Goal: Task Accomplishment & Management: Manage account settings

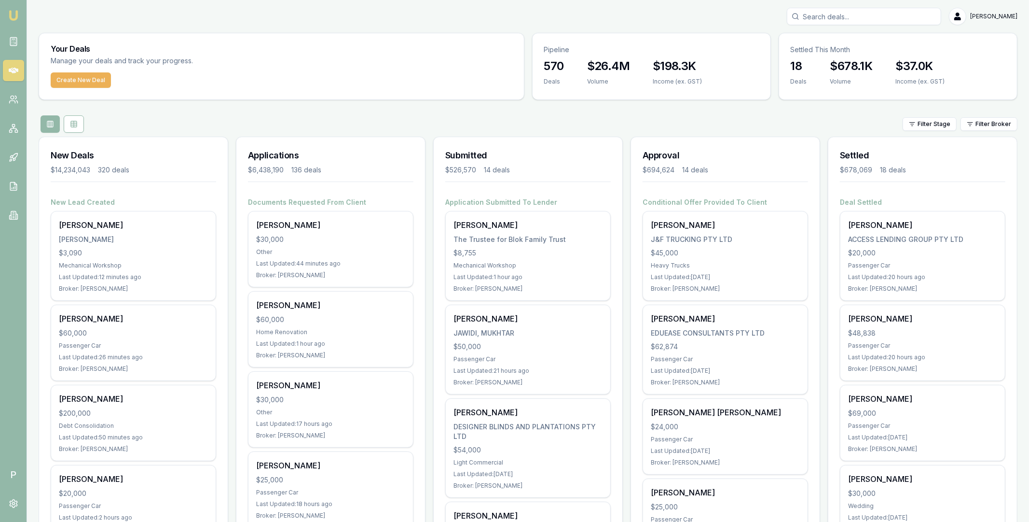
click at [859, 21] on input "Search deals" at bounding box center [864, 16] width 154 height 17
paste input "Siddalingaprasad"
type input "Siddalingaprasad"
click at [862, 52] on p "0422282917" at bounding box center [864, 52] width 146 height 10
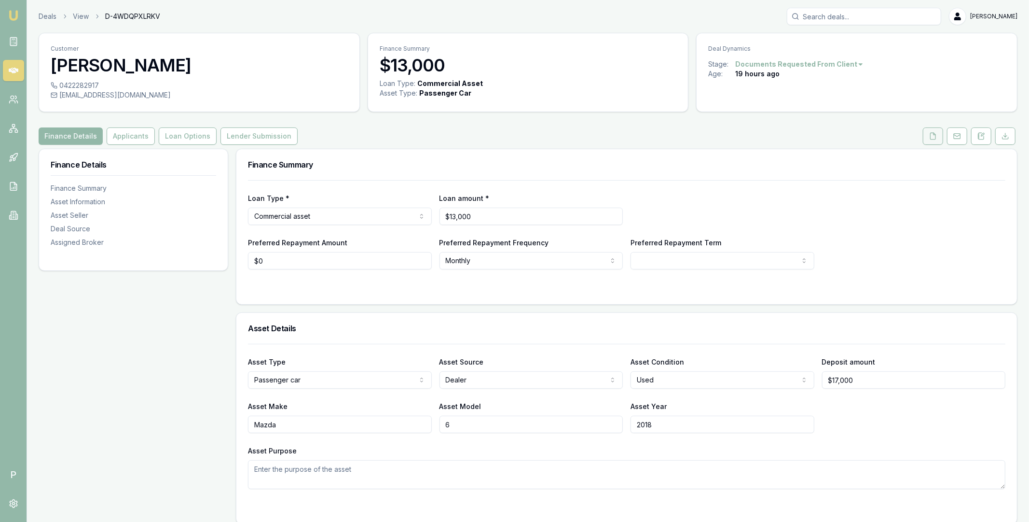
click at [928, 140] on button at bounding box center [933, 135] width 20 height 17
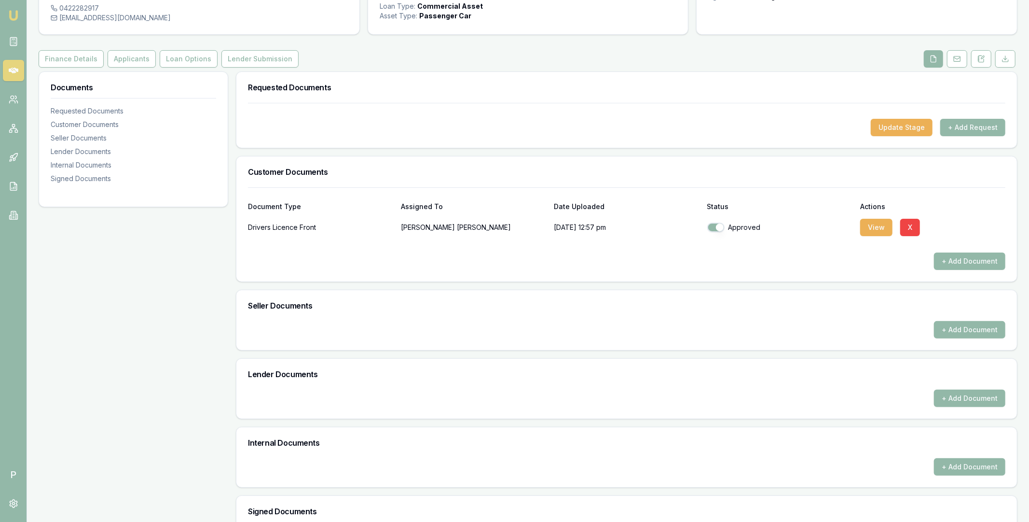
scroll to position [185, 0]
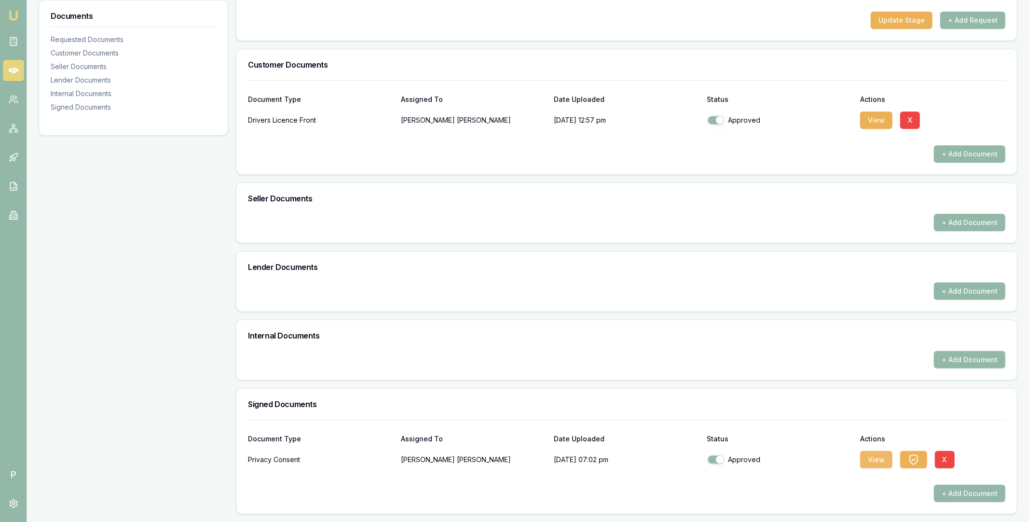
click at [873, 461] on button "View" at bounding box center [876, 459] width 32 height 17
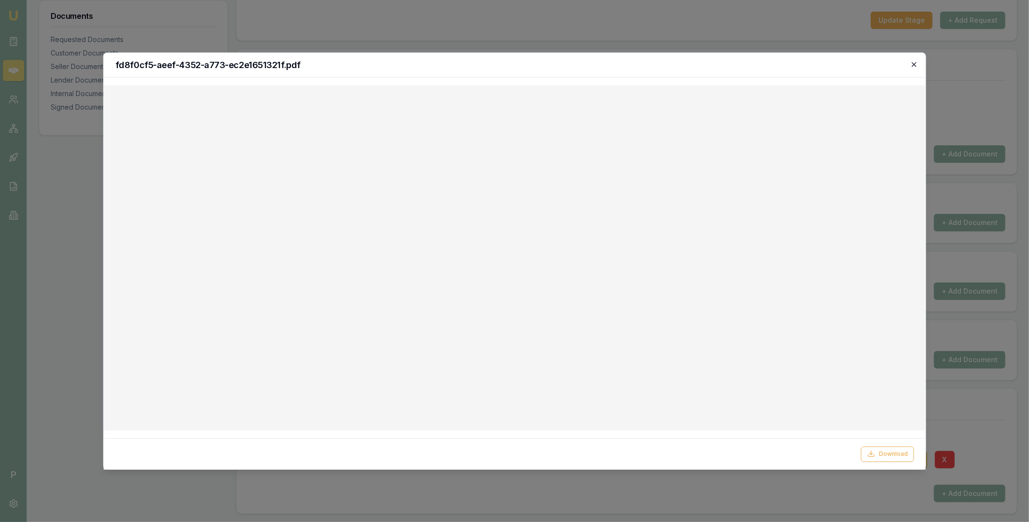
click at [914, 66] on icon "button" at bounding box center [915, 64] width 8 height 8
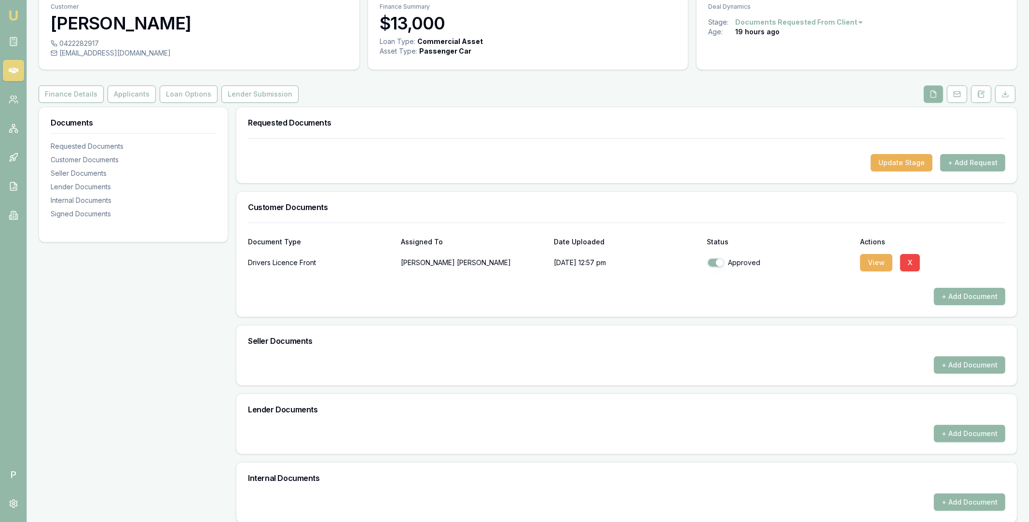
scroll to position [0, 0]
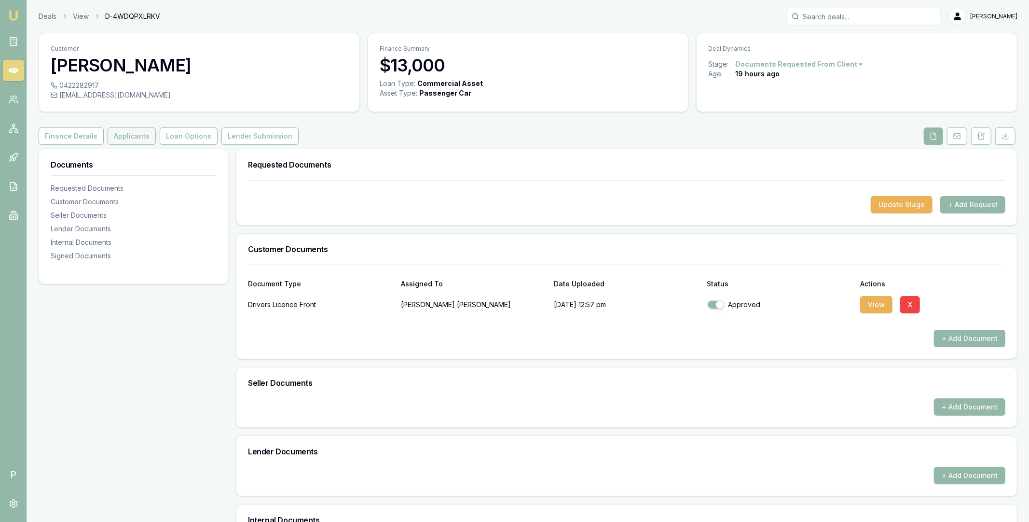
click at [140, 142] on button "Applicants" at bounding box center [132, 135] width 48 height 17
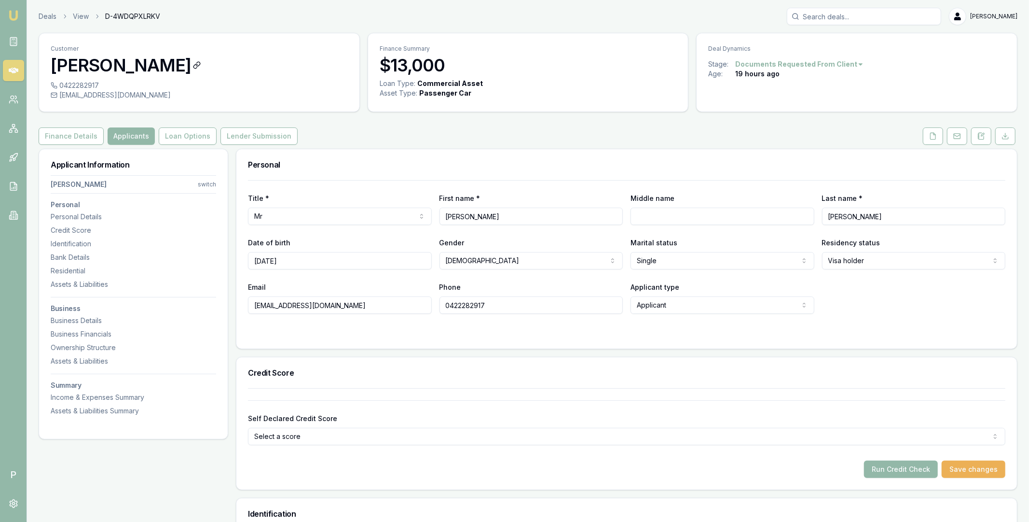
copy h3 "Gubbi Siddalingaprasad"
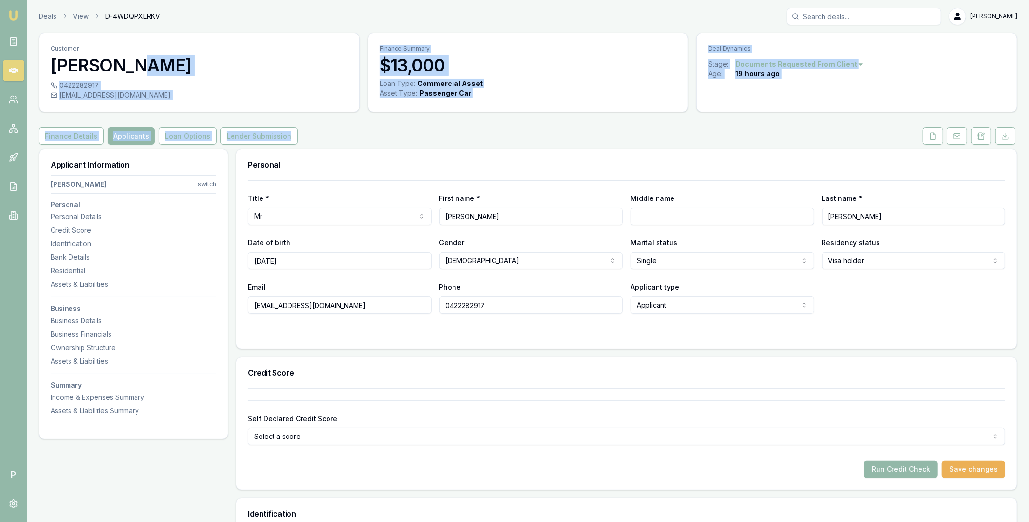
drag, startPoint x: 136, startPoint y: 64, endPoint x: 318, endPoint y: 132, distance: 194.5
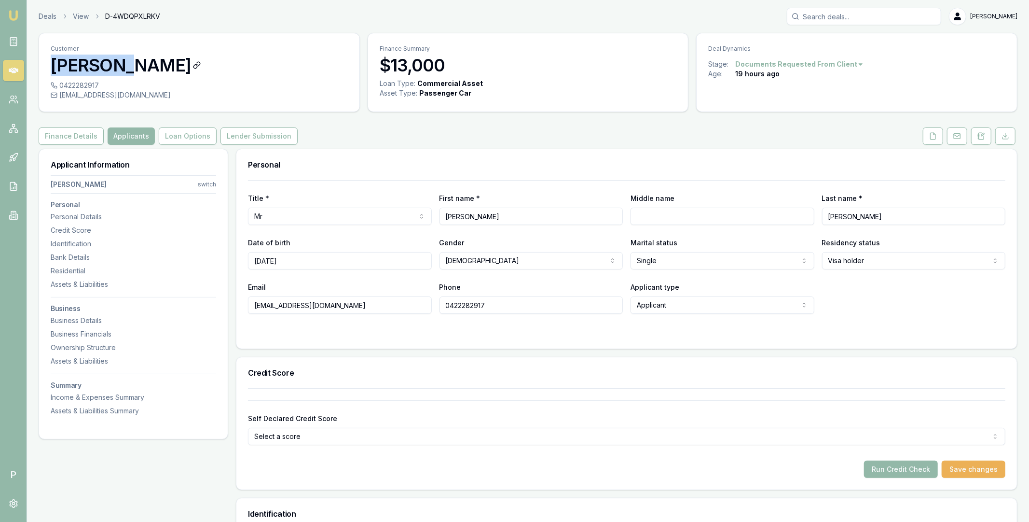
copy h3 "Shashank"
drag, startPoint x: 37, startPoint y: 64, endPoint x: 163, endPoint y: 193, distance: 179.8
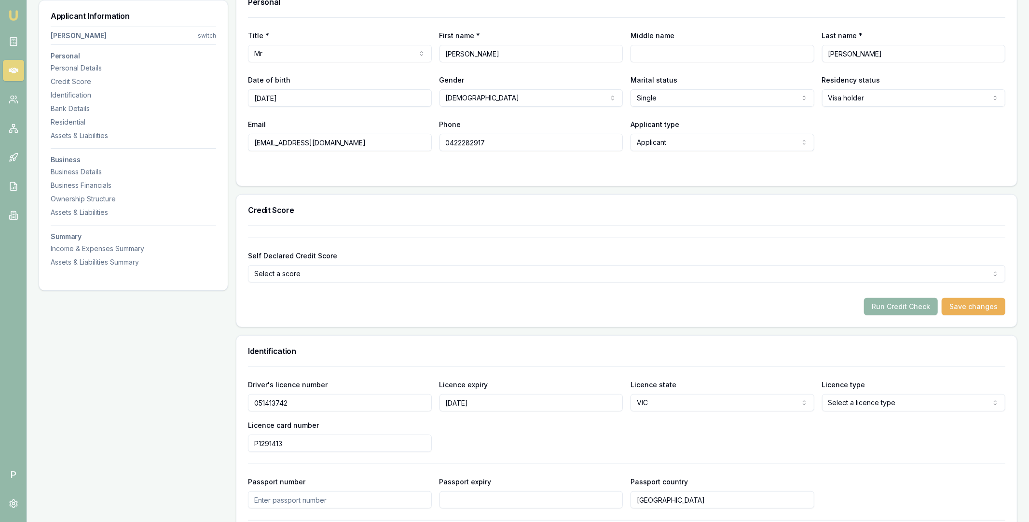
scroll to position [218, 0]
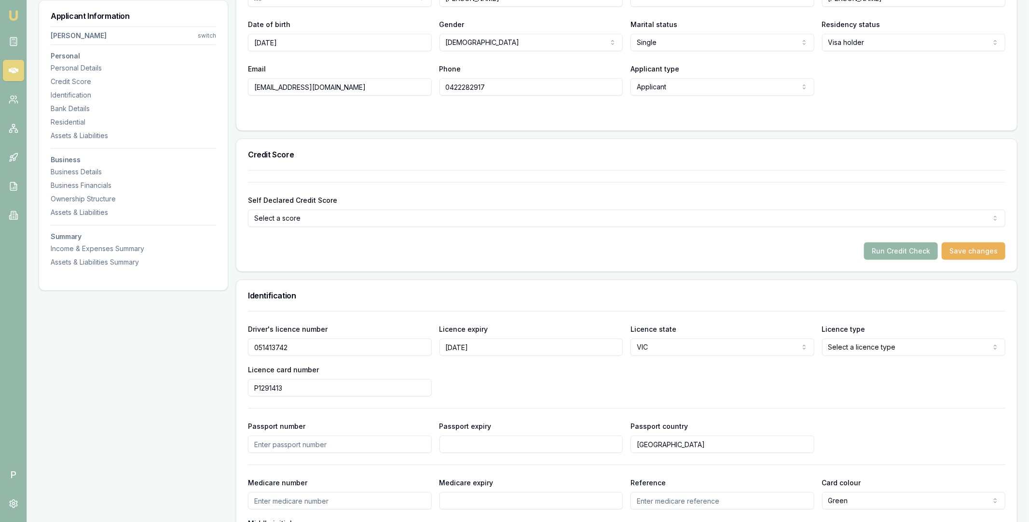
click at [304, 349] on input "051413742" at bounding box center [340, 346] width 184 height 17
click at [79, 120] on div "Residential" at bounding box center [134, 122] width 166 height 10
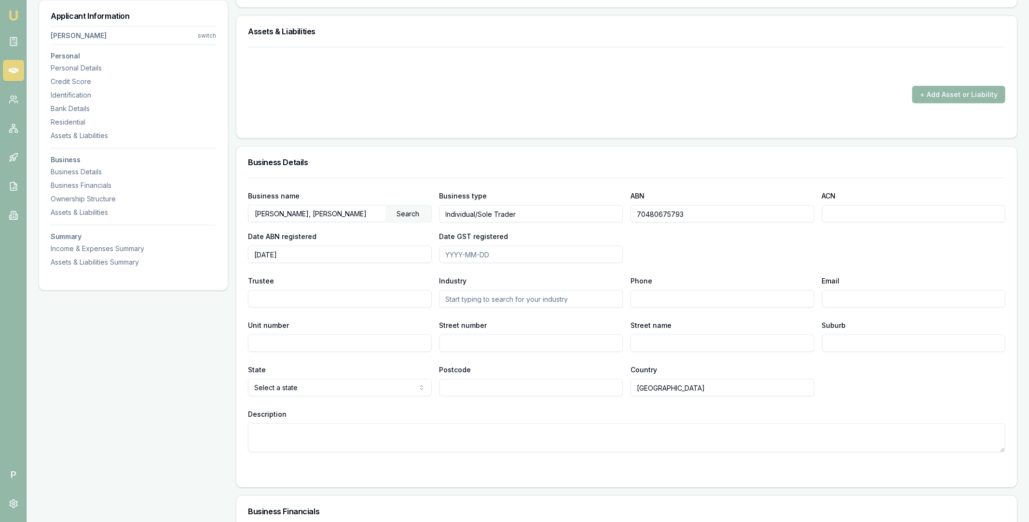
scroll to position [1033, 0]
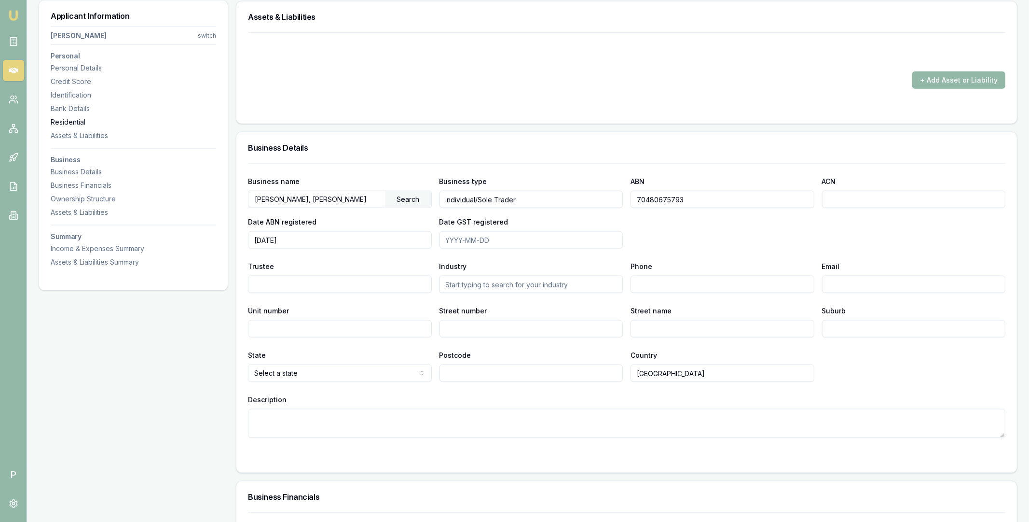
click at [79, 122] on div "Residential" at bounding box center [134, 122] width 166 height 10
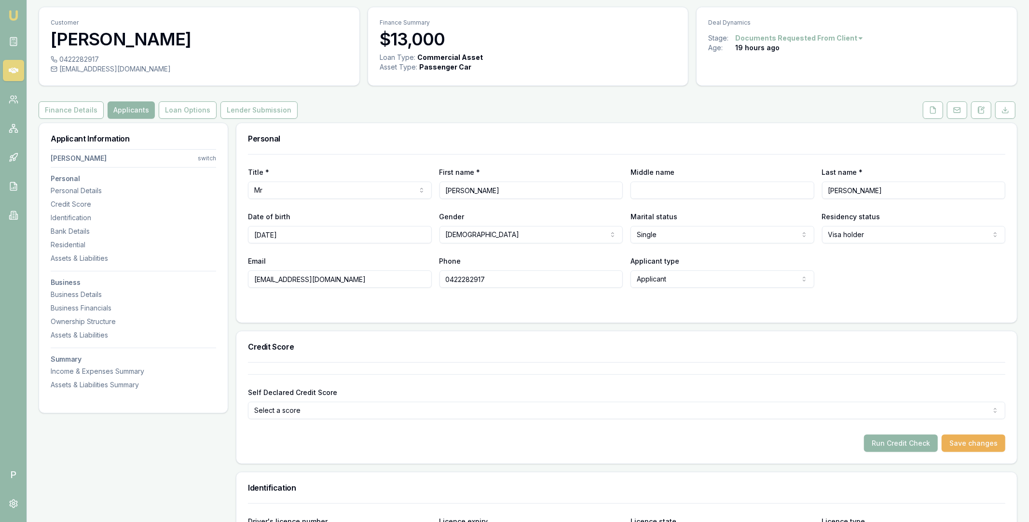
scroll to position [0, 0]
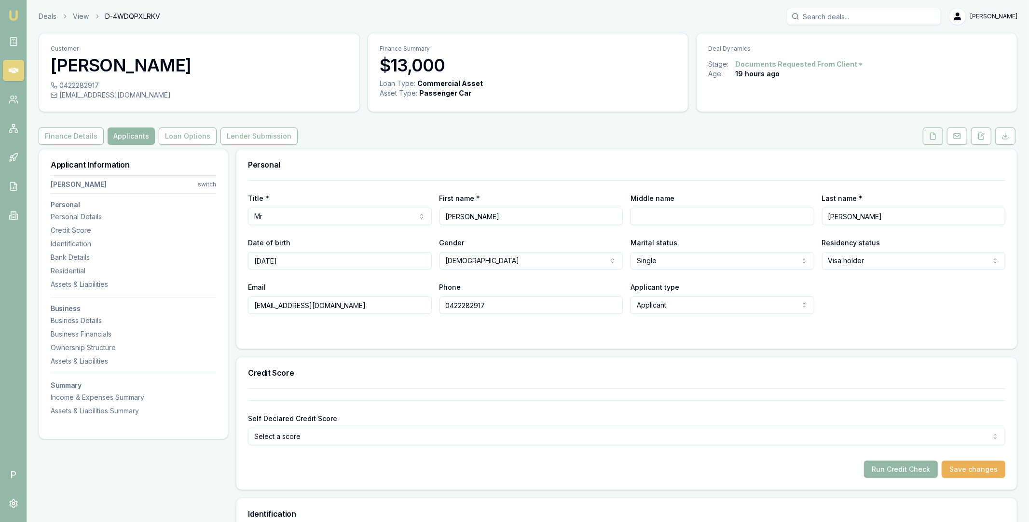
click at [925, 138] on button at bounding box center [933, 135] width 20 height 17
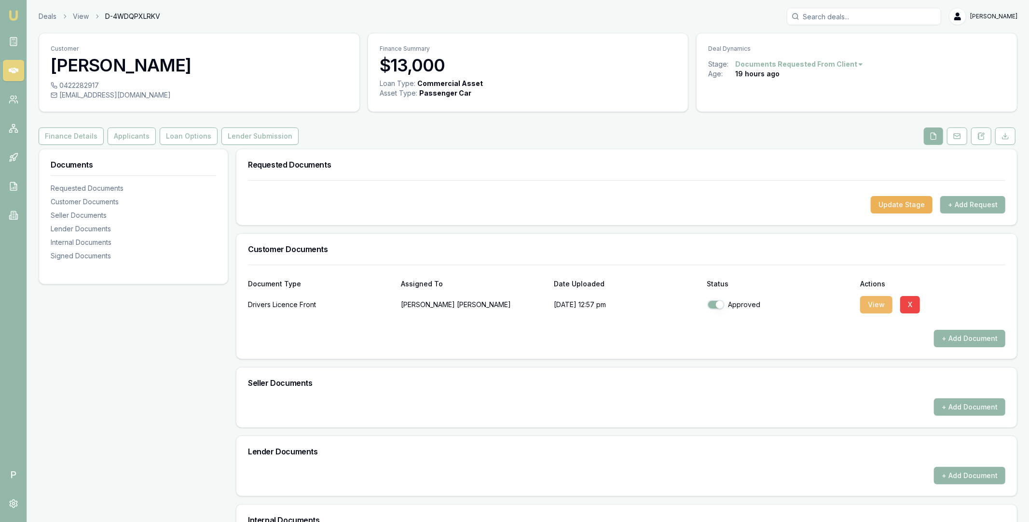
click at [873, 307] on button "View" at bounding box center [876, 304] width 32 height 17
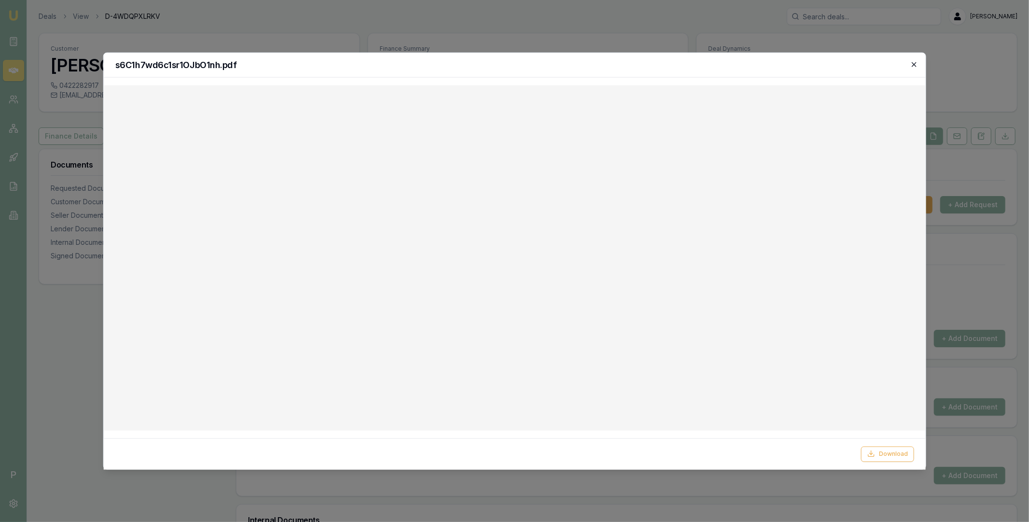
click at [914, 64] on icon "button" at bounding box center [914, 64] width 4 height 4
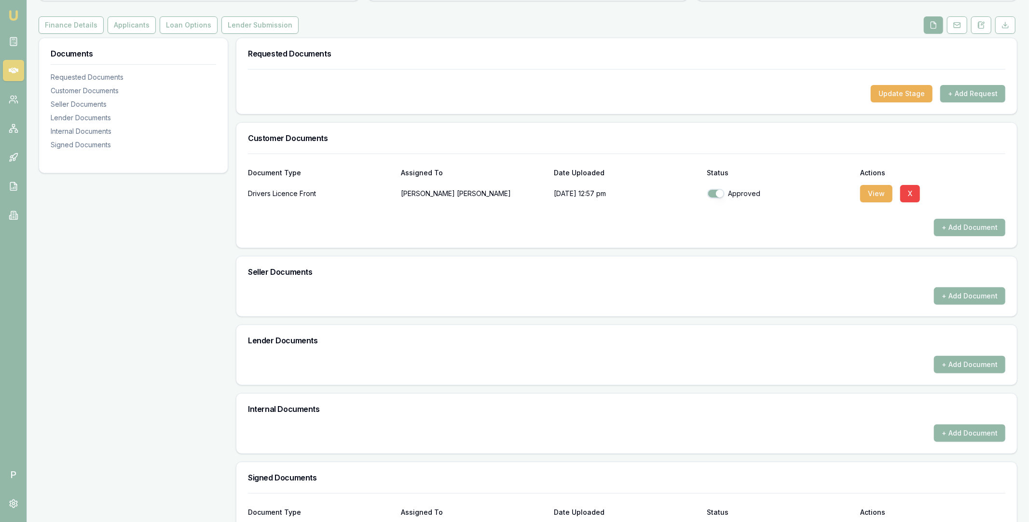
scroll to position [185, 0]
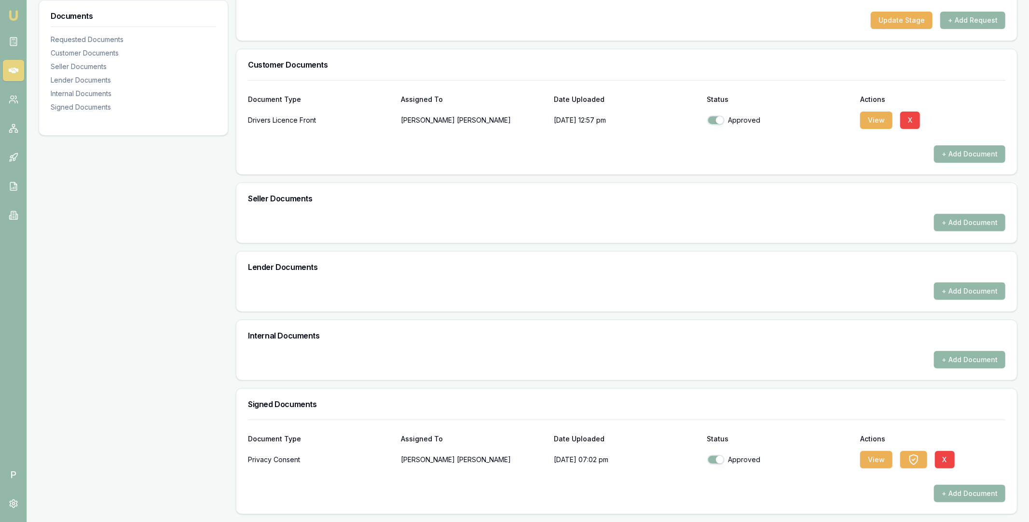
click at [955, 360] on button "+ Add Document" at bounding box center [969, 359] width 71 height 17
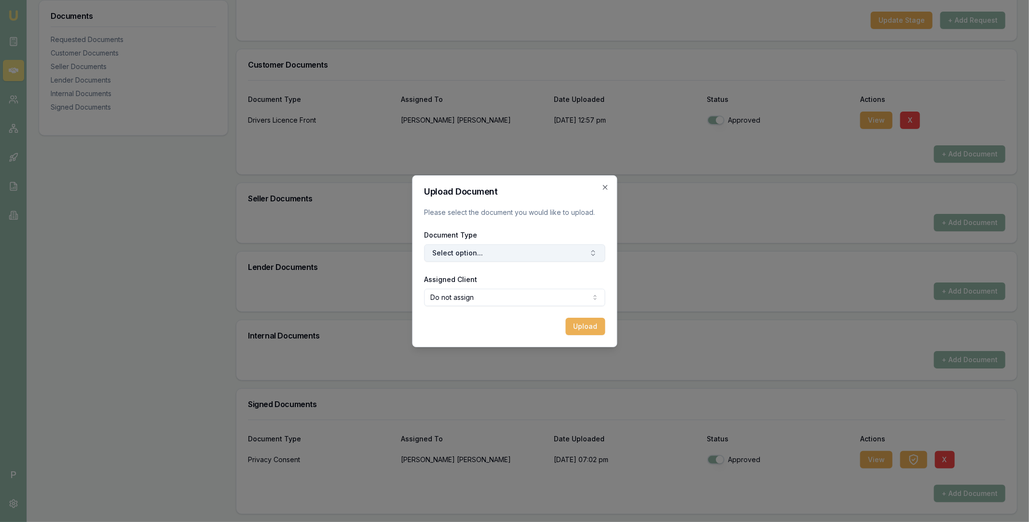
click at [478, 254] on button "Select option..." at bounding box center [514, 252] width 181 height 17
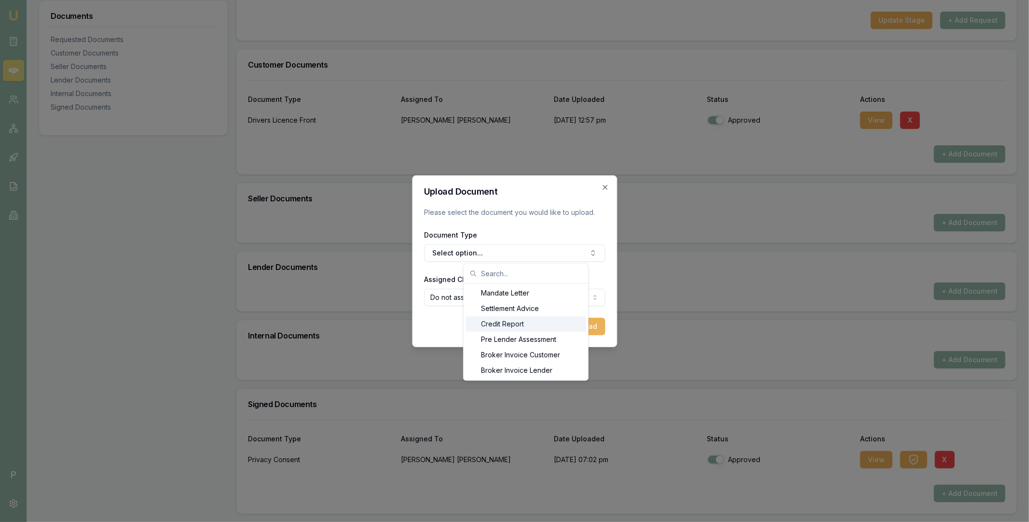
click at [496, 322] on div "Credit Report" at bounding box center [526, 324] width 121 height 15
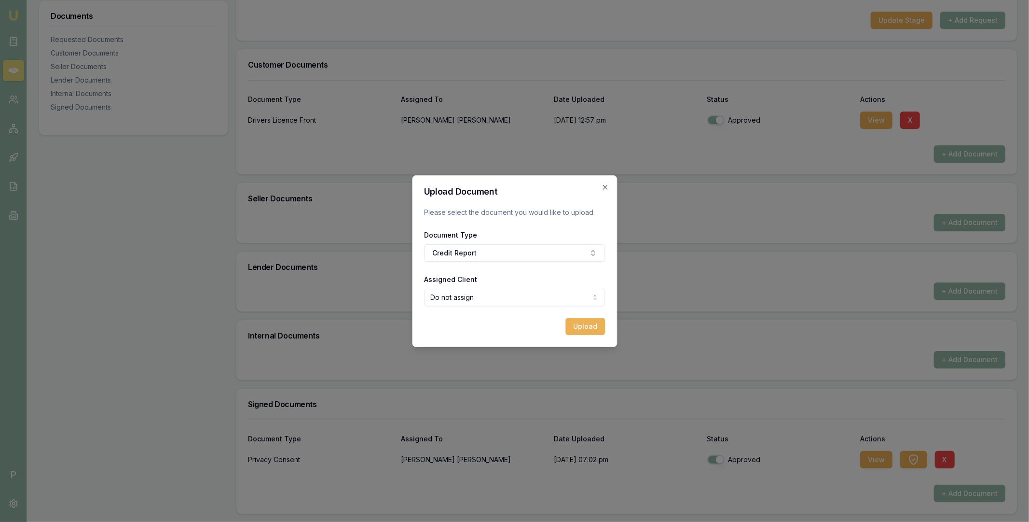
click at [508, 297] on body "Emu Broker P Deals View D-4WDQPXLRKV Matt Leeburn Toggle Menu Customer Shashank…" at bounding box center [514, 77] width 1029 height 522
select select "U-DLG7HE207K"
click at [583, 332] on button "Upload" at bounding box center [586, 326] width 40 height 17
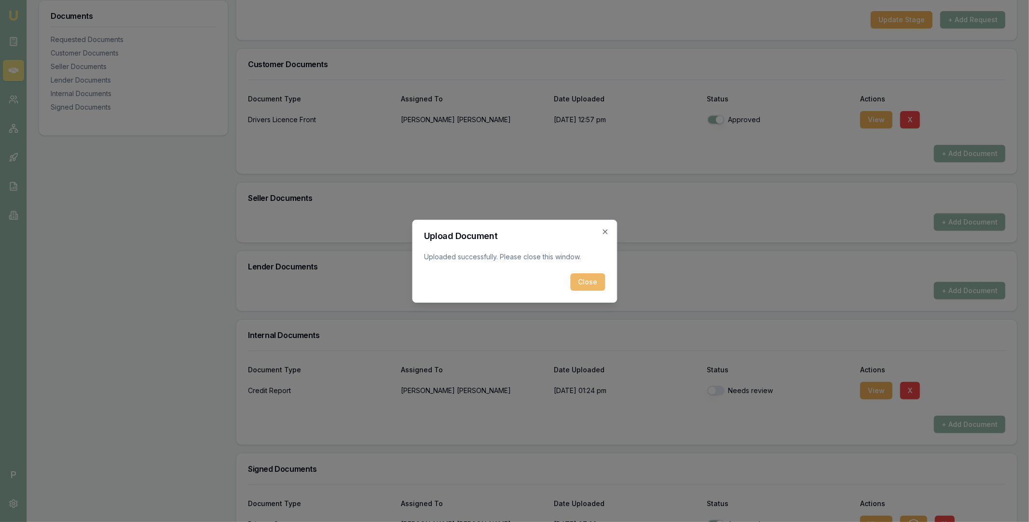
click at [595, 283] on button "Close" at bounding box center [587, 281] width 35 height 17
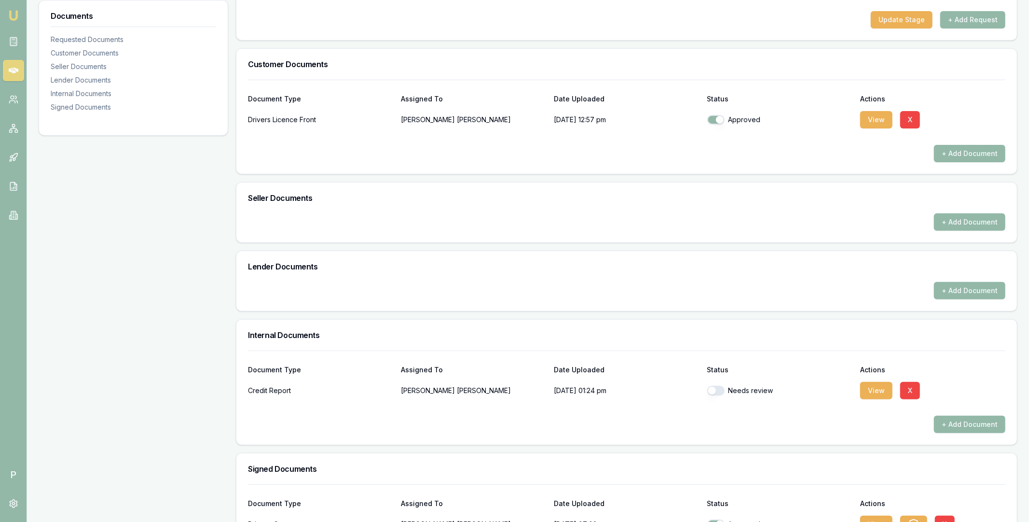
scroll to position [0, 0]
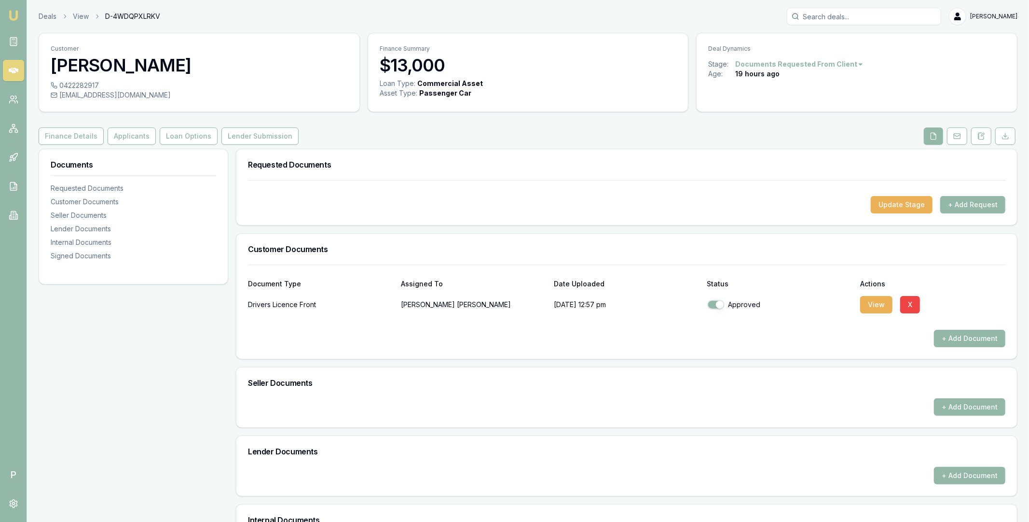
click at [836, 16] on input "Search deals" at bounding box center [864, 16] width 154 height 17
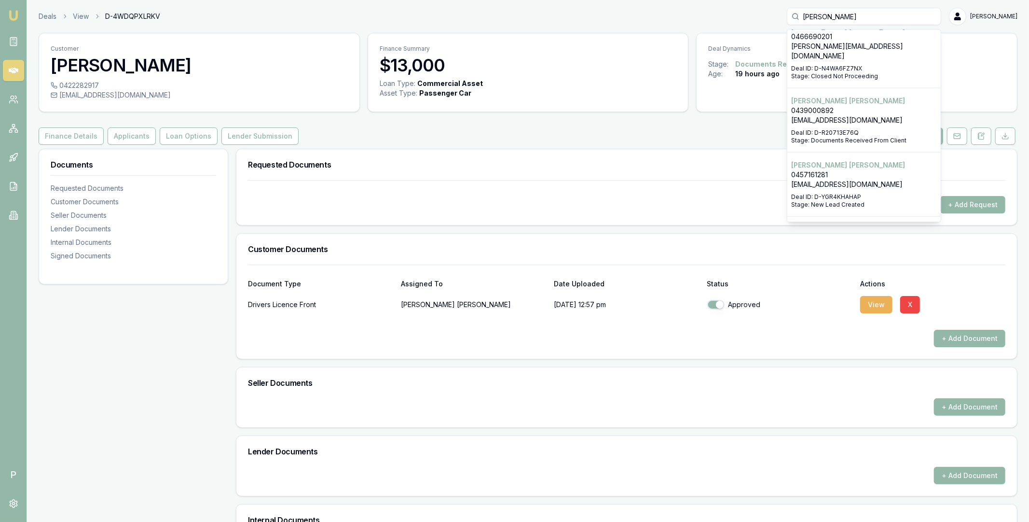
scroll to position [1156, 0]
type input "michael o'd"
click at [852, 168] on p "0457161281" at bounding box center [864, 173] width 146 height 10
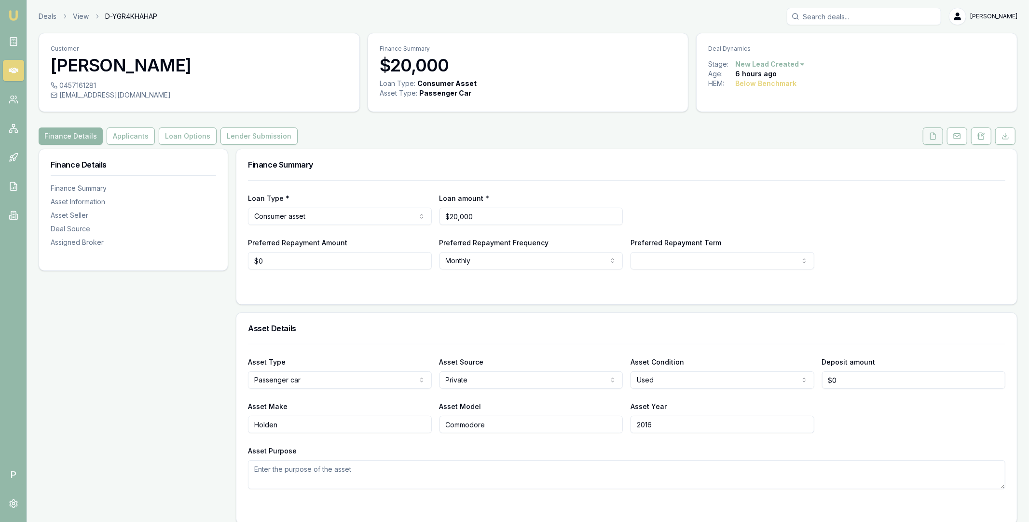
click at [932, 138] on icon at bounding box center [933, 136] width 8 height 8
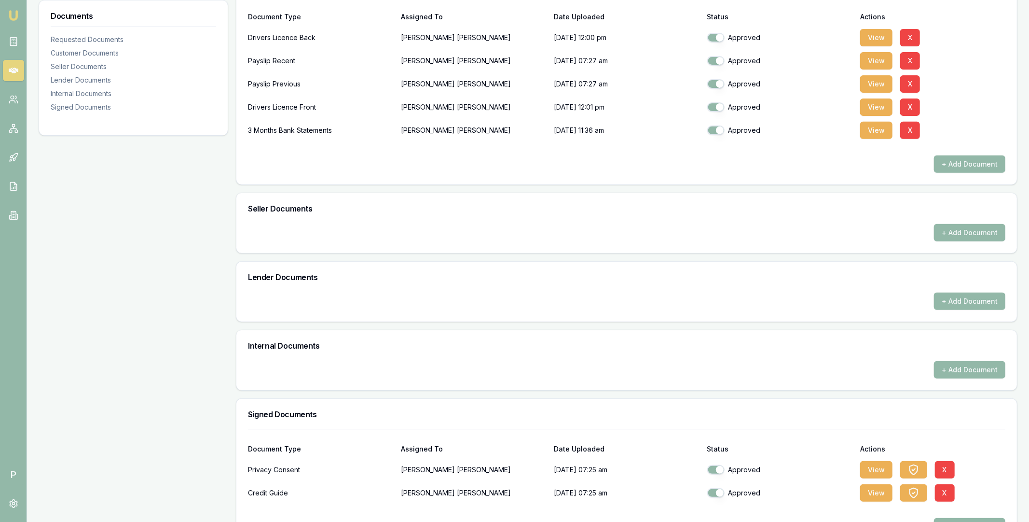
scroll to position [301, 0]
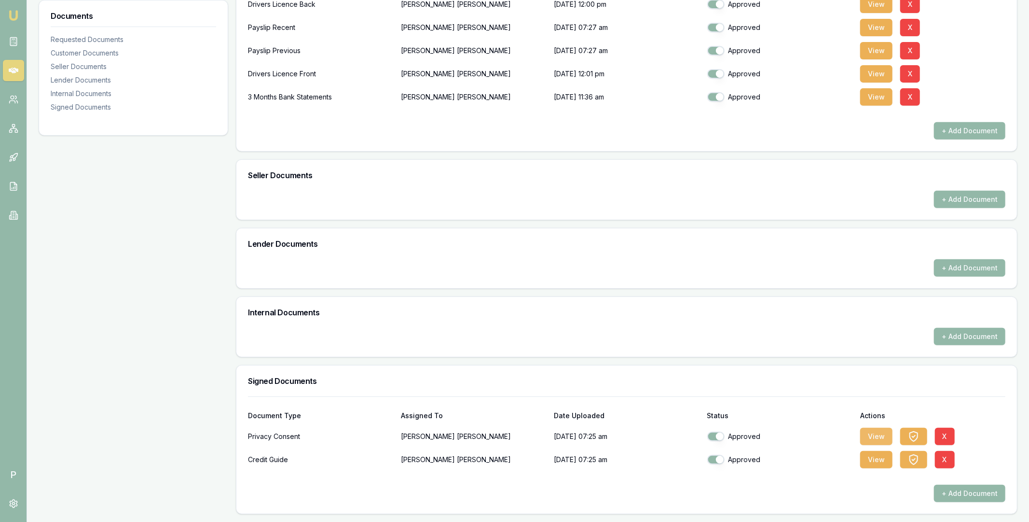
click at [877, 440] on button "View" at bounding box center [876, 436] width 32 height 17
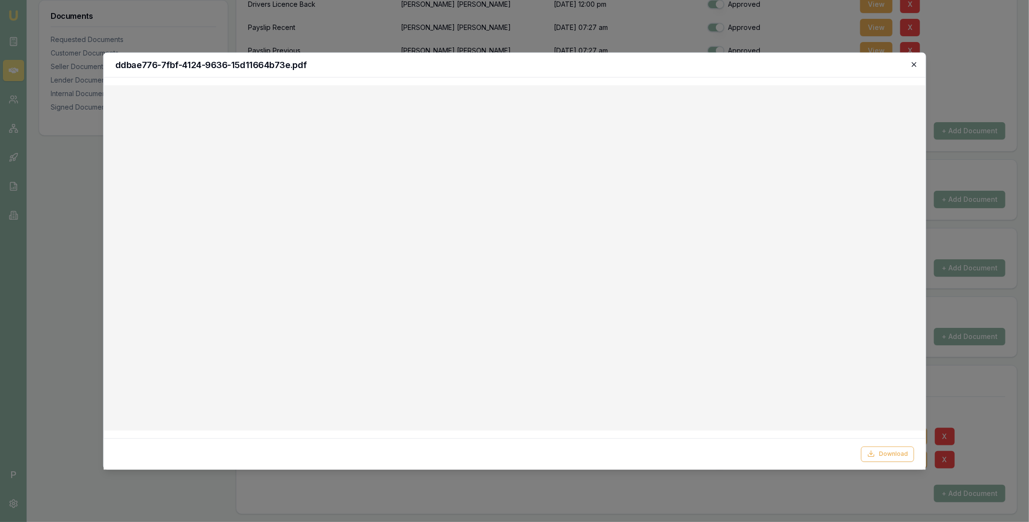
click at [915, 65] on icon "button" at bounding box center [914, 64] width 4 height 4
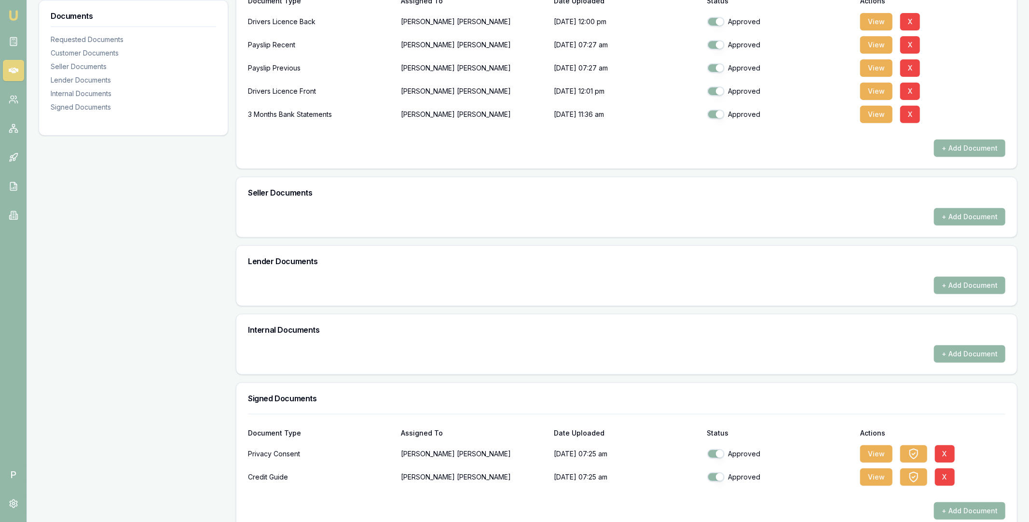
scroll to position [205, 0]
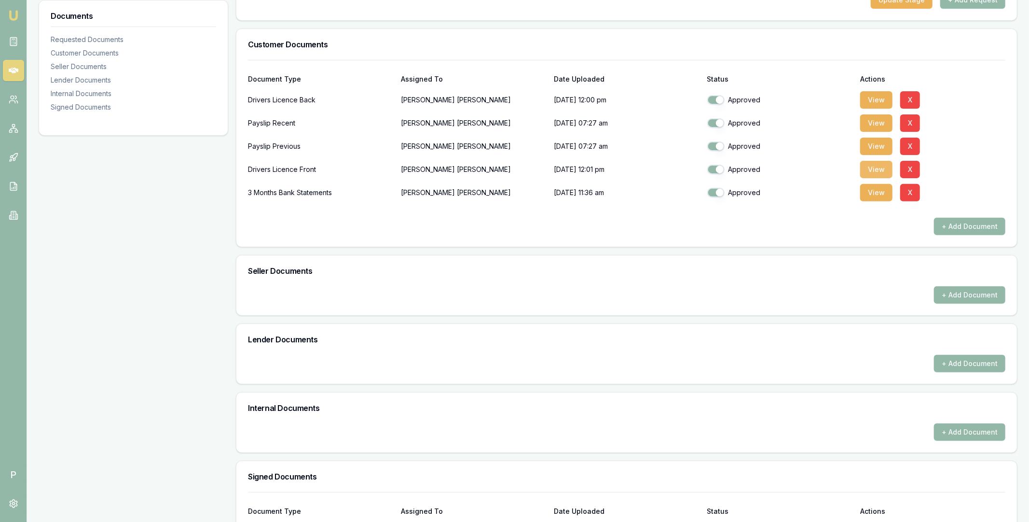
click at [869, 171] on button "View" at bounding box center [876, 169] width 32 height 17
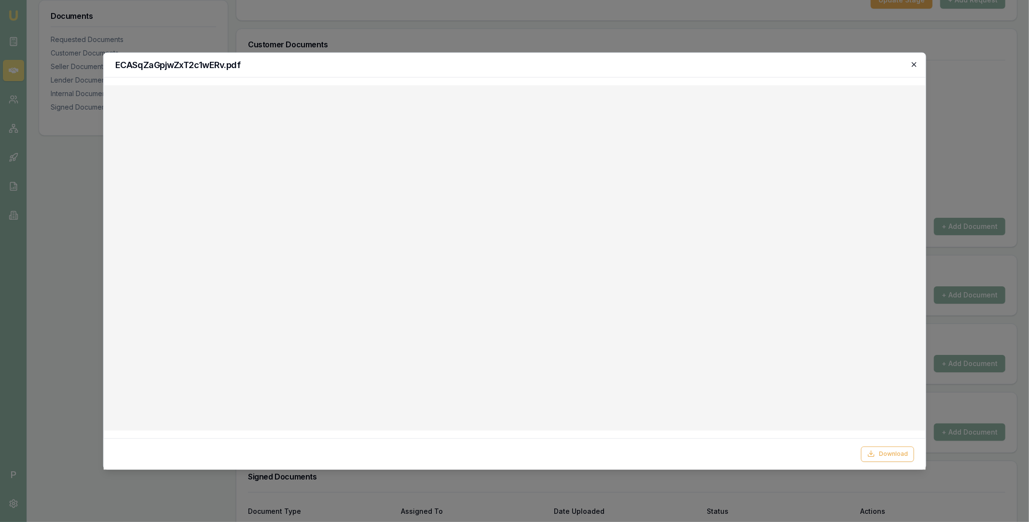
click at [915, 64] on icon "button" at bounding box center [915, 64] width 8 height 8
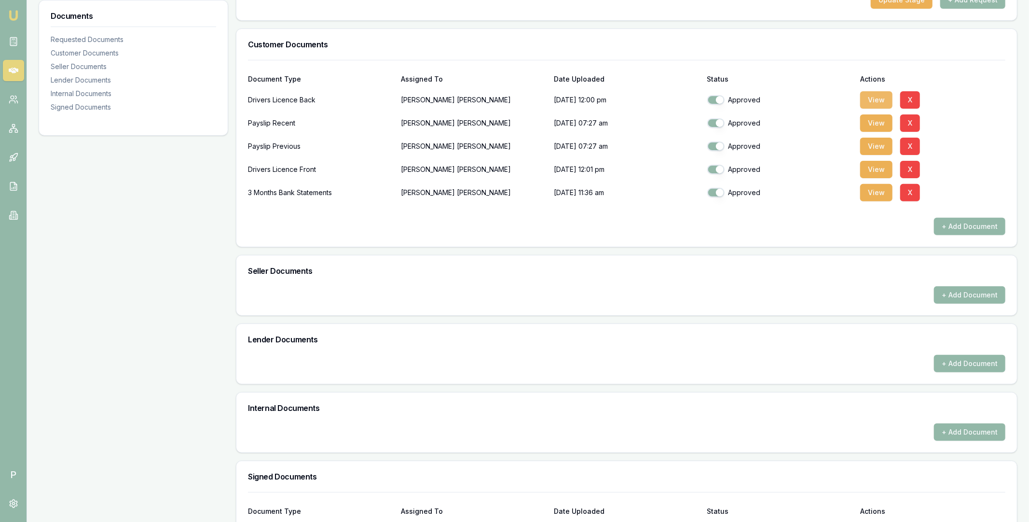
click at [874, 103] on button "View" at bounding box center [876, 99] width 32 height 17
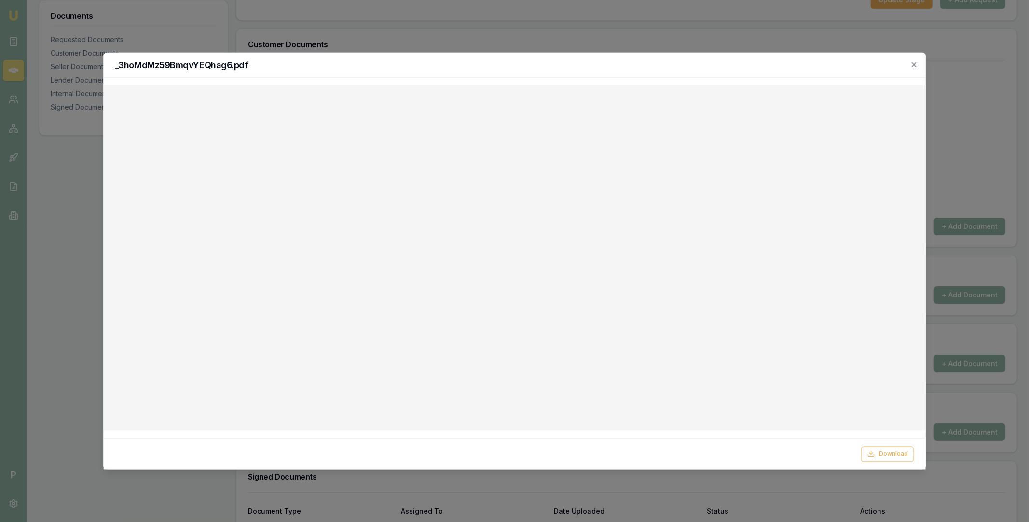
click at [914, 68] on h2 "_3hoMdMz59BmqvYEQhag6.pdf" at bounding box center [514, 64] width 799 height 9
click at [914, 63] on icon "button" at bounding box center [915, 64] width 8 height 8
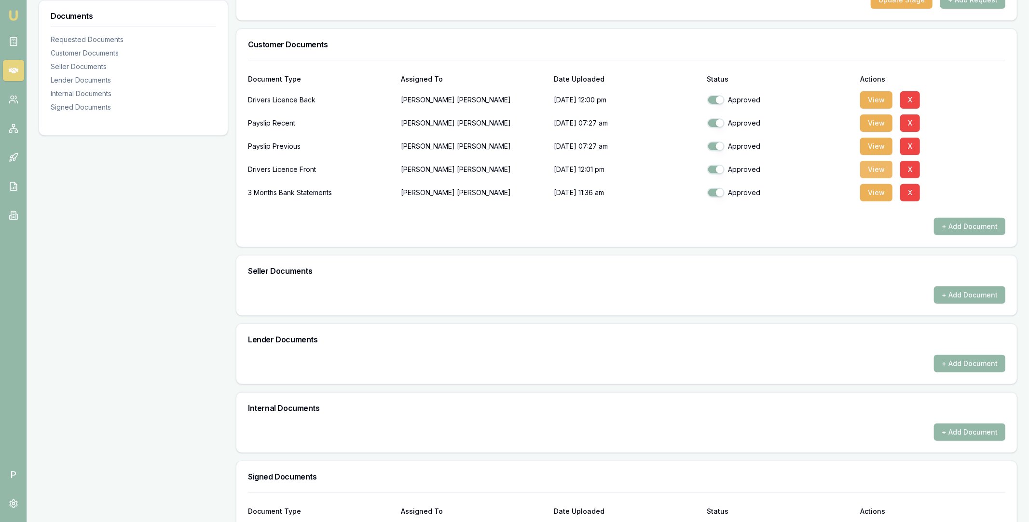
click at [875, 165] on button "View" at bounding box center [876, 169] width 32 height 17
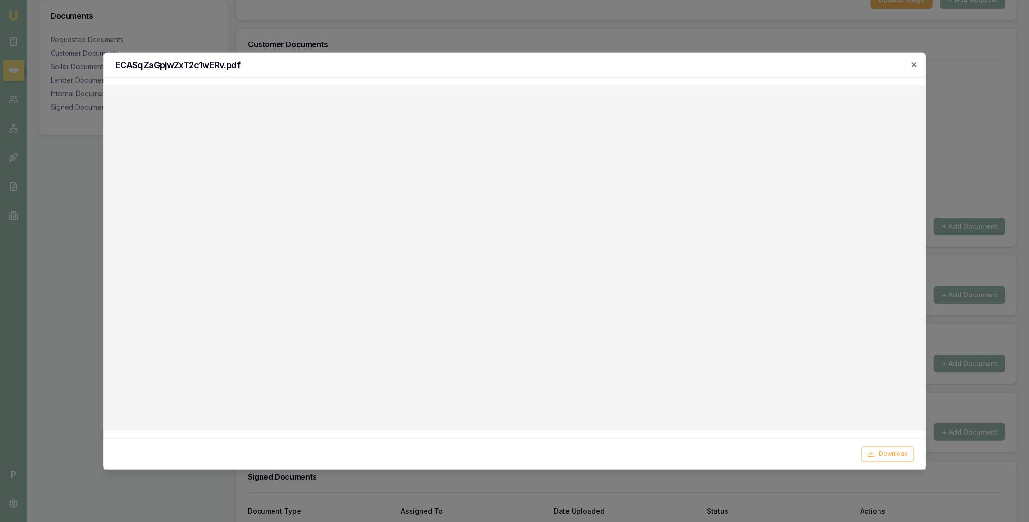
click at [915, 63] on icon "button" at bounding box center [914, 64] width 4 height 4
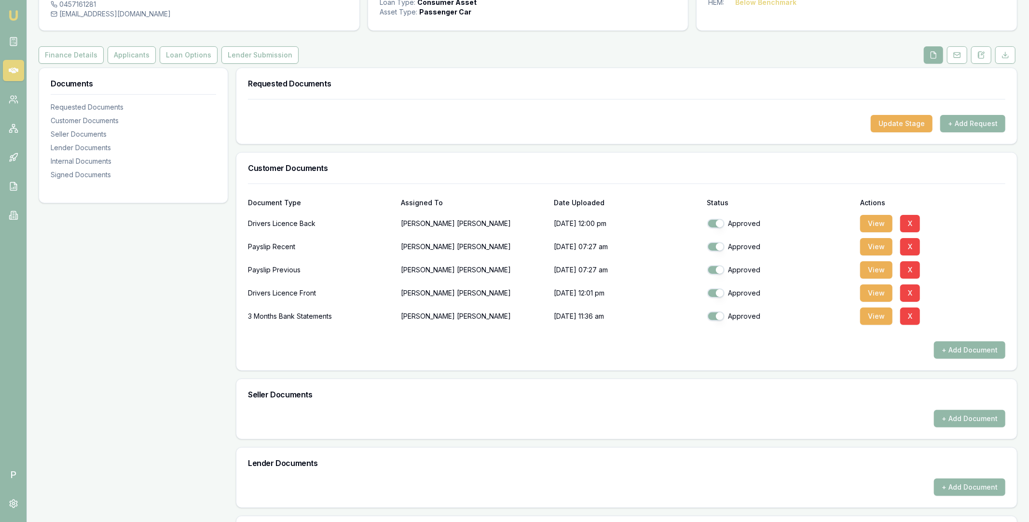
scroll to position [0, 0]
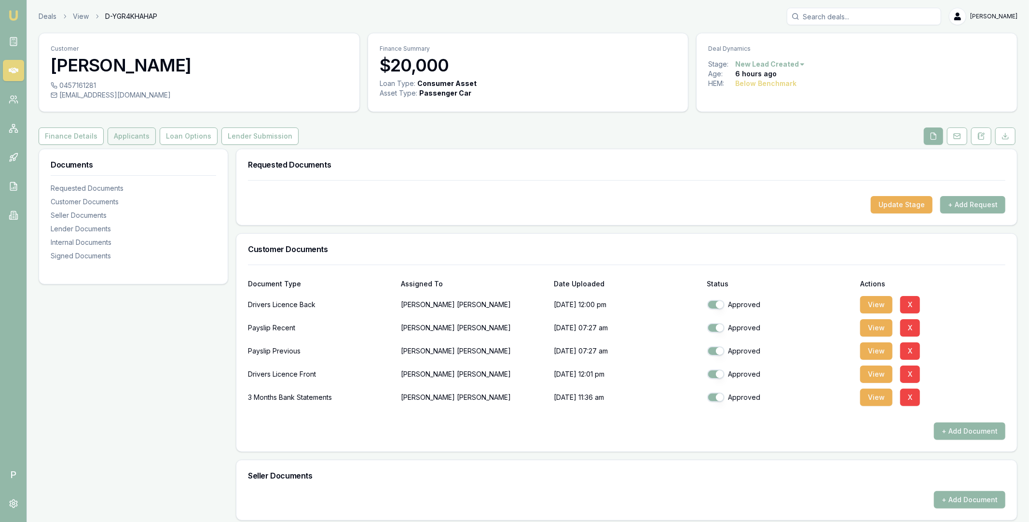
click at [139, 136] on button "Applicants" at bounding box center [132, 135] width 48 height 17
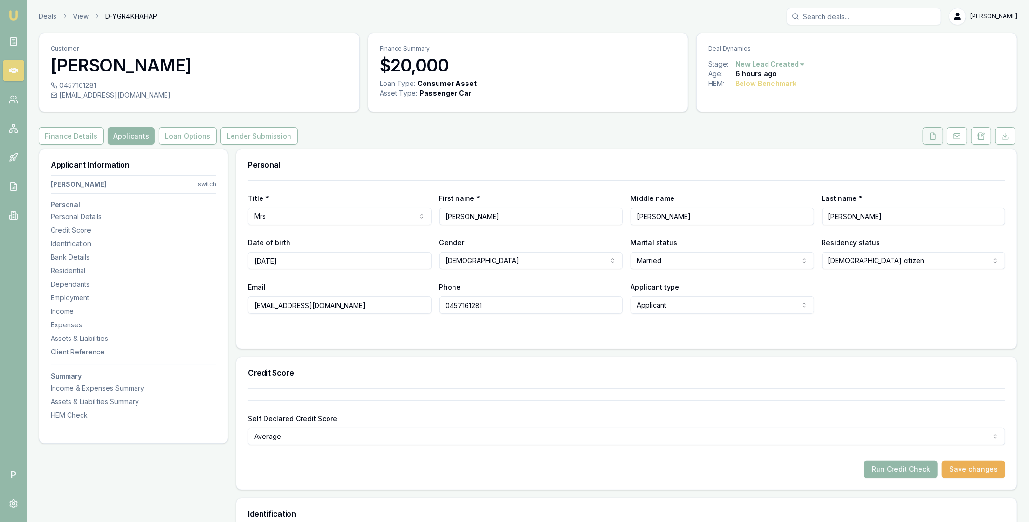
click at [934, 135] on polyline at bounding box center [935, 134] width 2 height 2
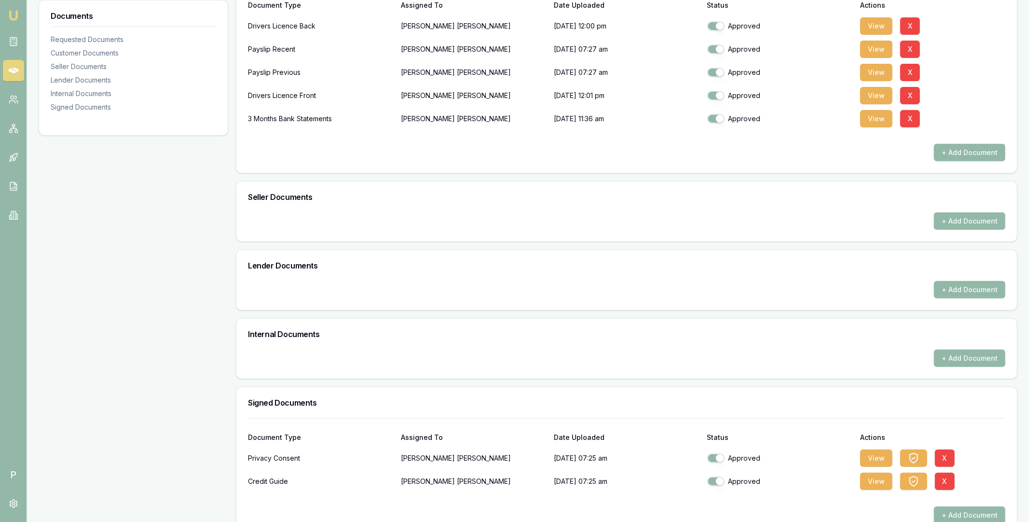
scroll to position [301, 0]
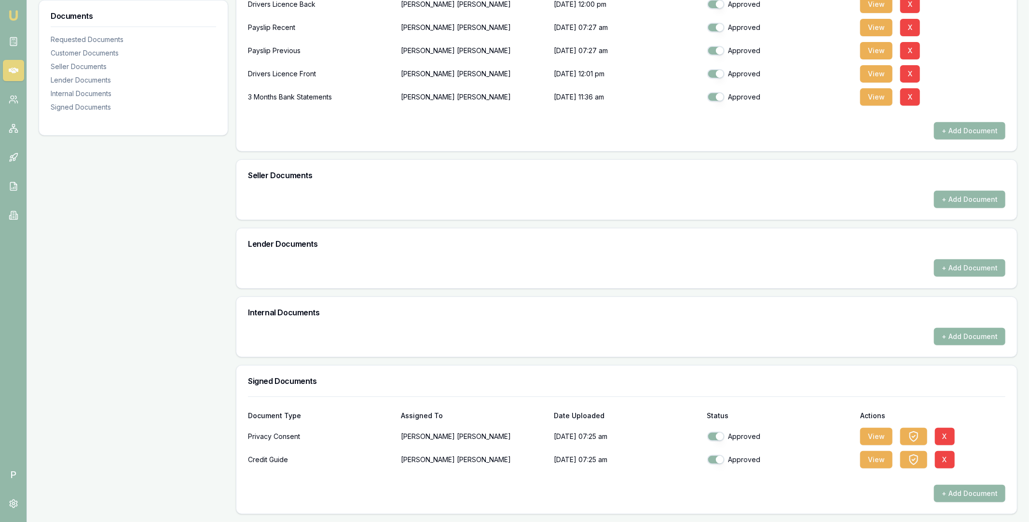
click at [981, 333] on button "+ Add Document" at bounding box center [969, 336] width 71 height 17
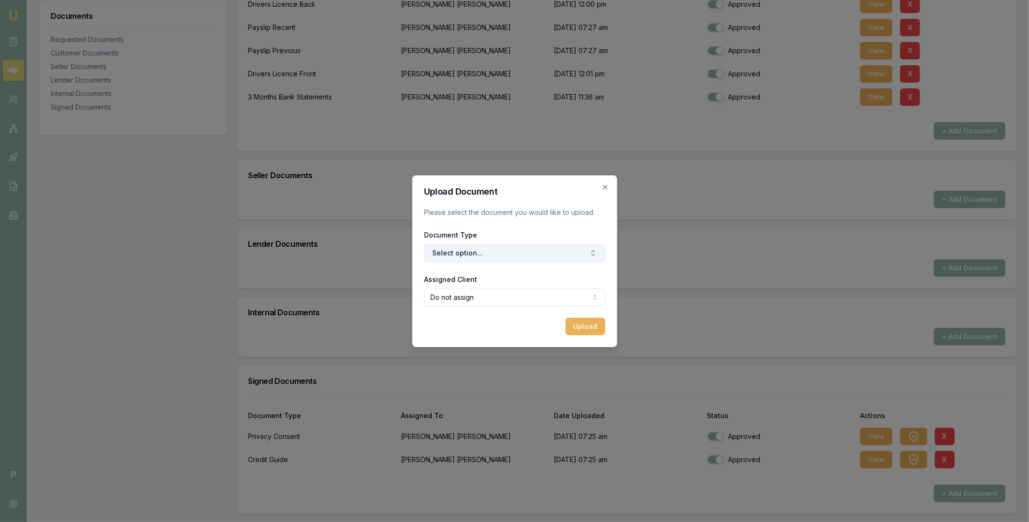
click at [491, 251] on button "Select option..." at bounding box center [514, 252] width 181 height 17
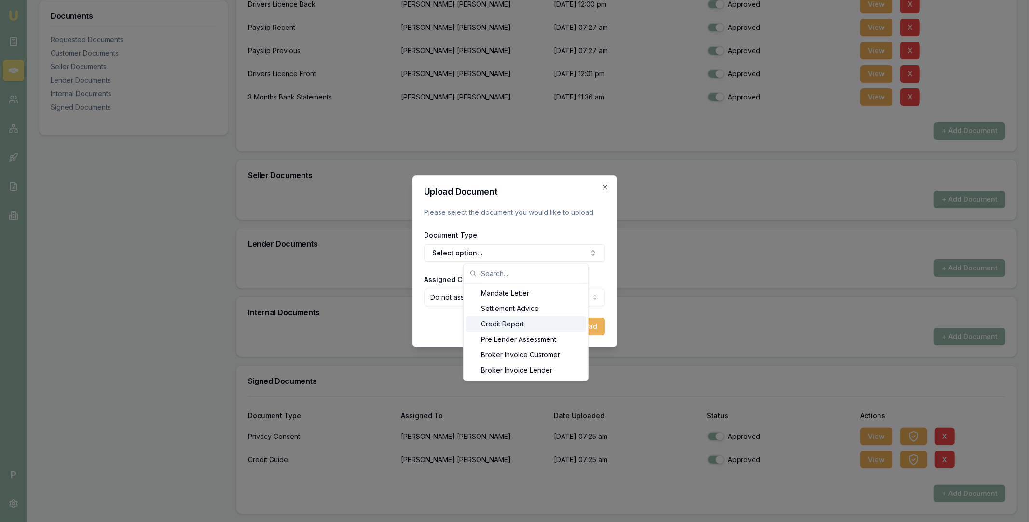
click at [495, 322] on div "Credit Report" at bounding box center [526, 324] width 121 height 15
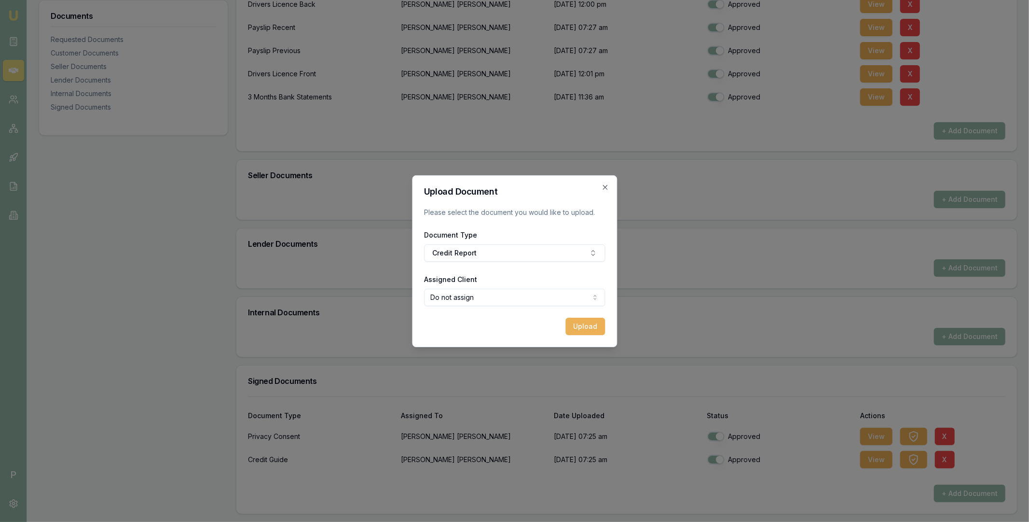
select select "U-UUFQB48H7F"
click at [580, 329] on button "Upload" at bounding box center [586, 326] width 40 height 17
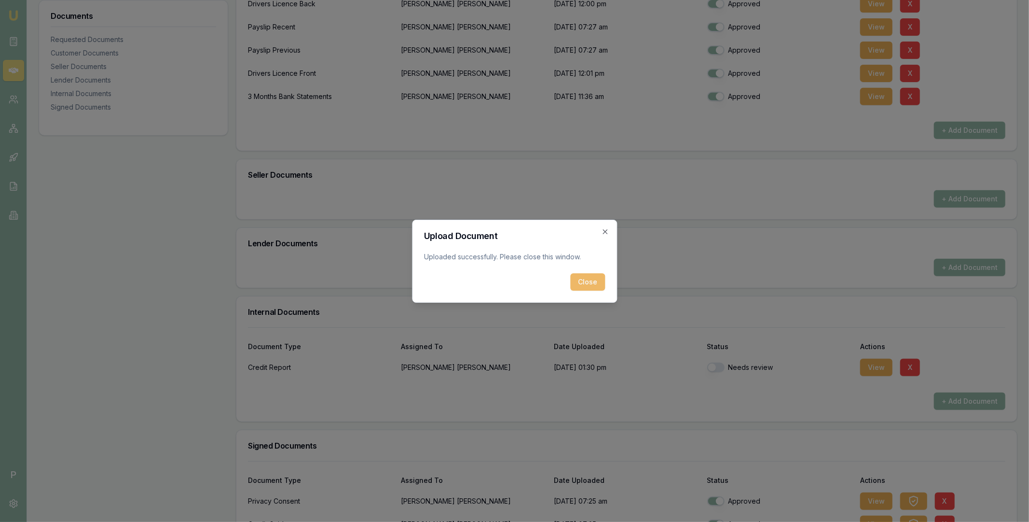
click at [586, 285] on button "Close" at bounding box center [587, 281] width 35 height 17
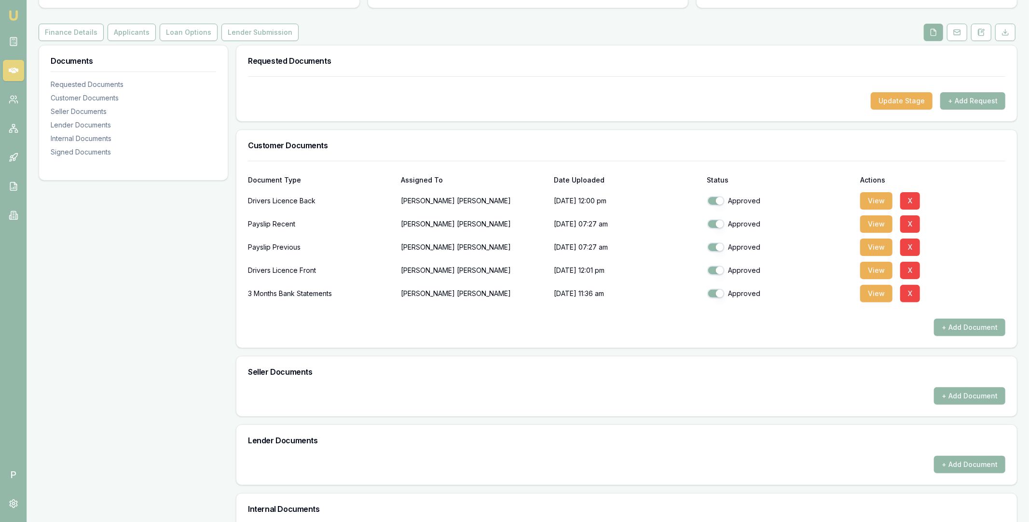
scroll to position [211, 0]
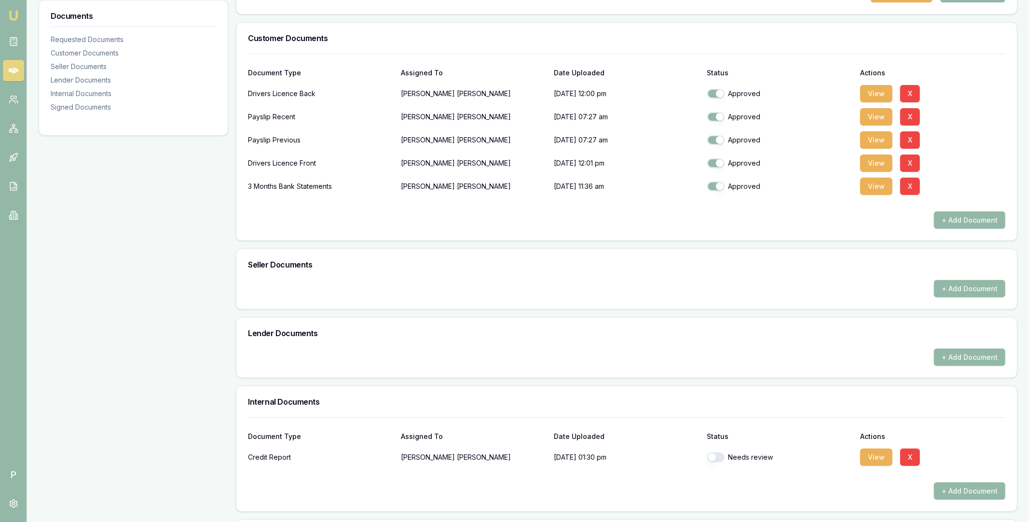
checkbox input "true"
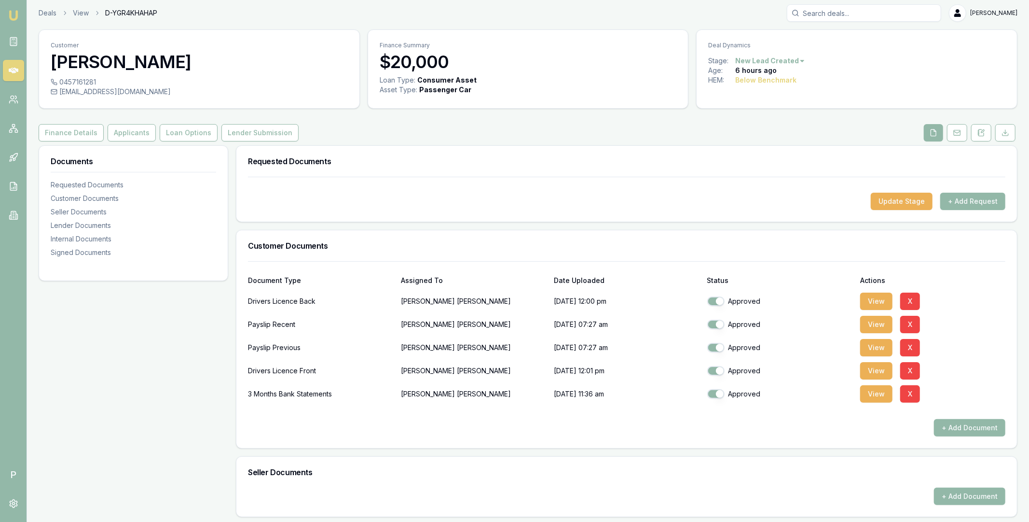
scroll to position [0, 0]
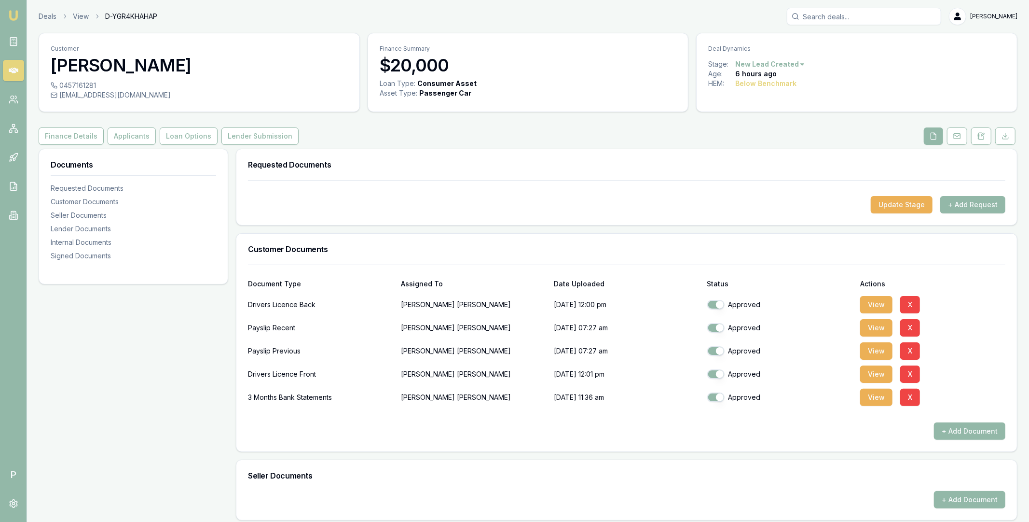
click at [13, 71] on icon at bounding box center [14, 71] width 10 height 6
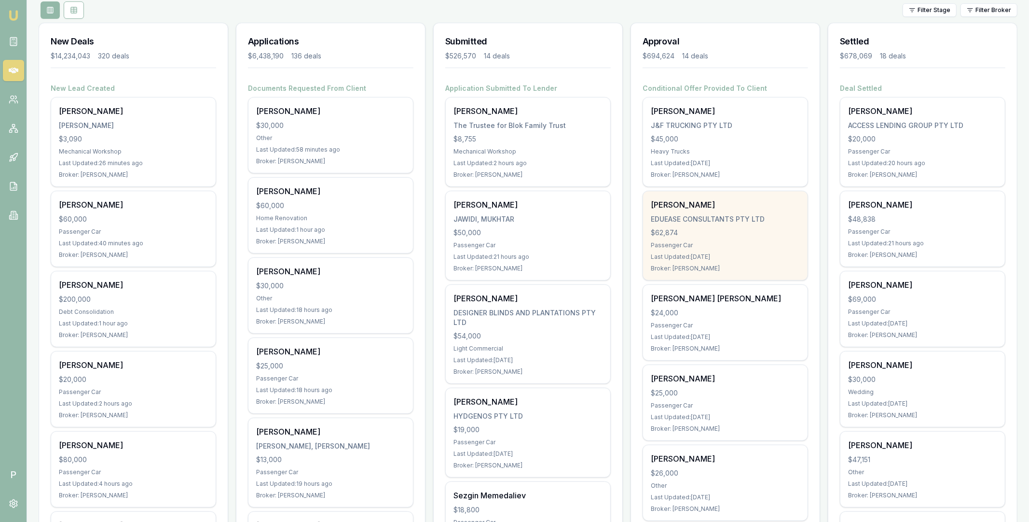
scroll to position [127, 0]
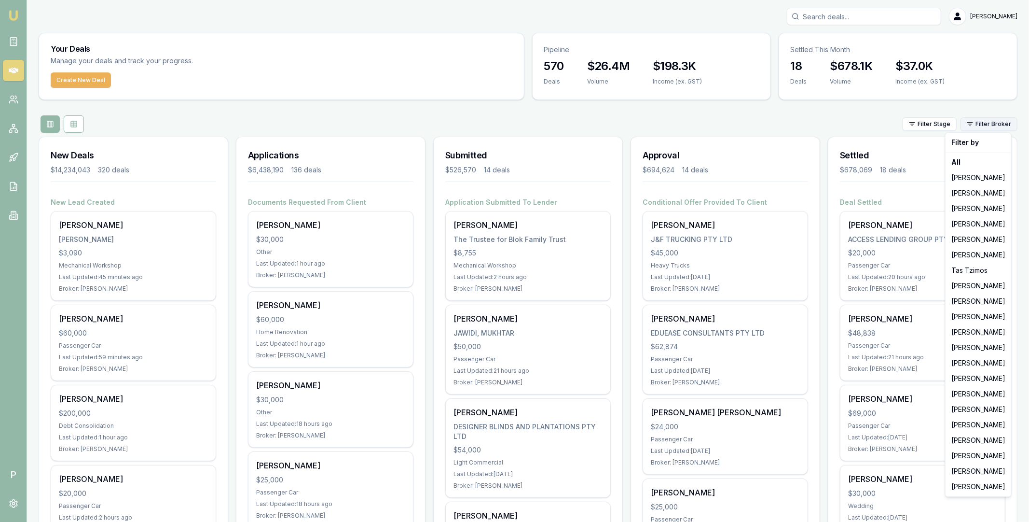
click at [990, 125] on html "Emu Broker P Matt Leeburn Toggle Menu Your Deals Manage your deals and track yo…" at bounding box center [514, 261] width 1029 height 522
click at [974, 348] on div "[PERSON_NAME]" at bounding box center [979, 347] width 62 height 15
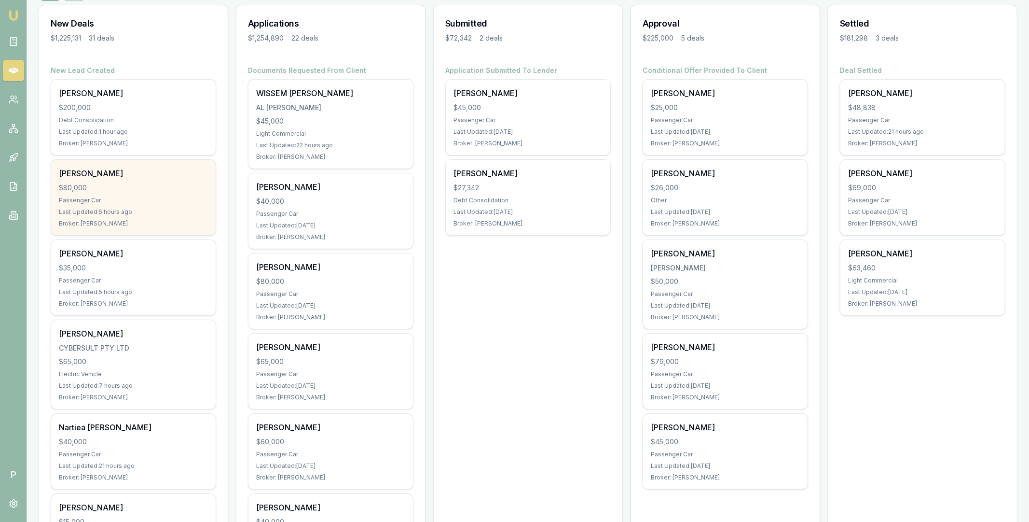
scroll to position [126, 0]
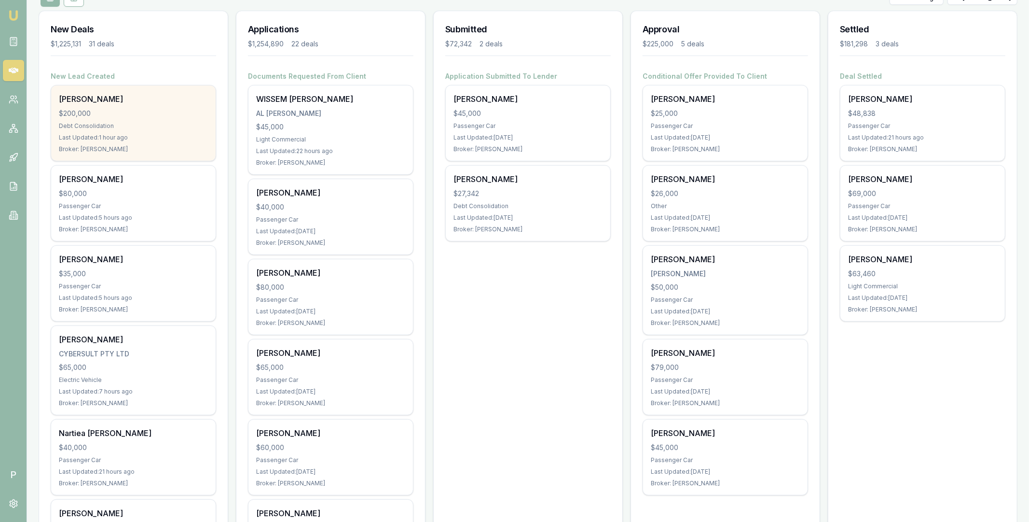
click at [154, 124] on div "Debt Consolidation" at bounding box center [133, 126] width 149 height 8
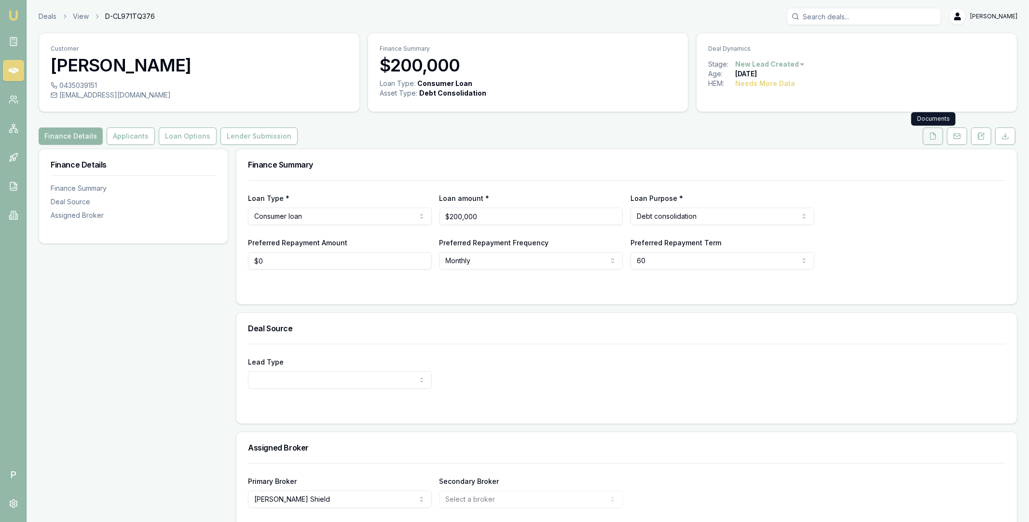
click at [930, 139] on icon at bounding box center [933, 136] width 8 height 8
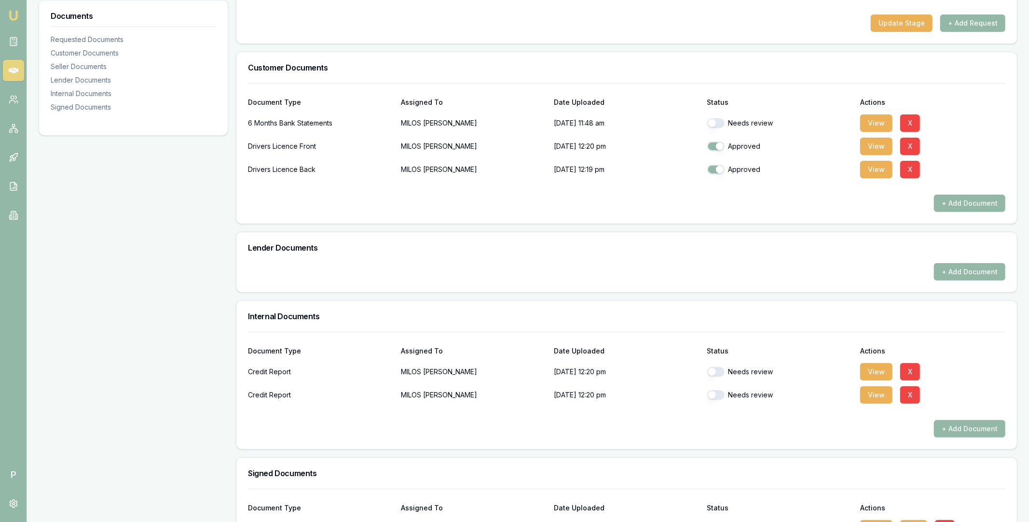
scroll to position [274, 0]
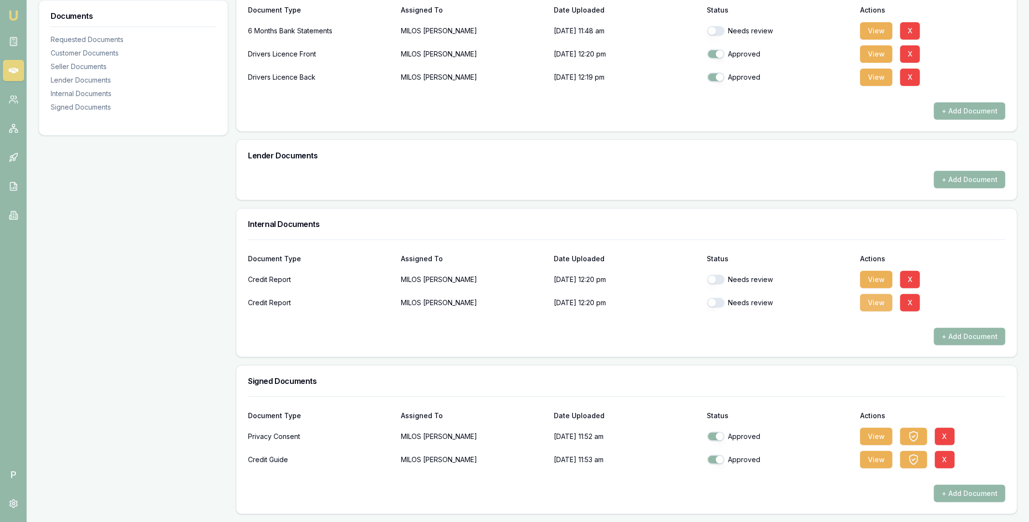
click at [880, 301] on button "View" at bounding box center [876, 302] width 32 height 17
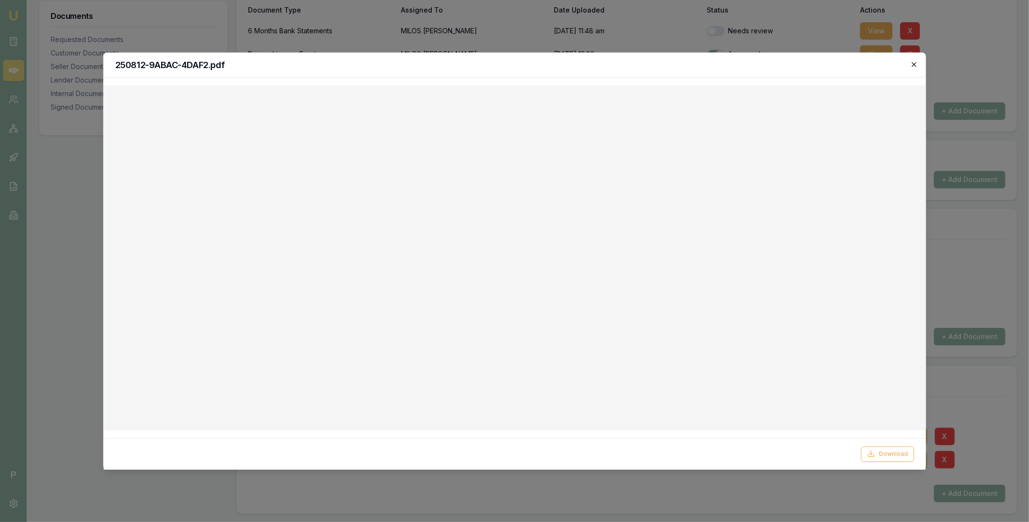
click at [914, 64] on icon "button" at bounding box center [914, 64] width 4 height 4
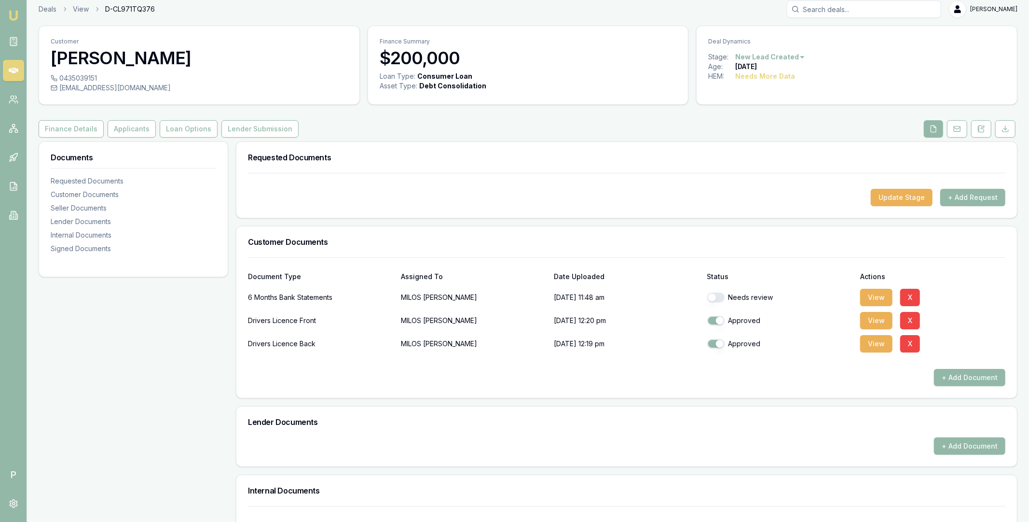
scroll to position [0, 0]
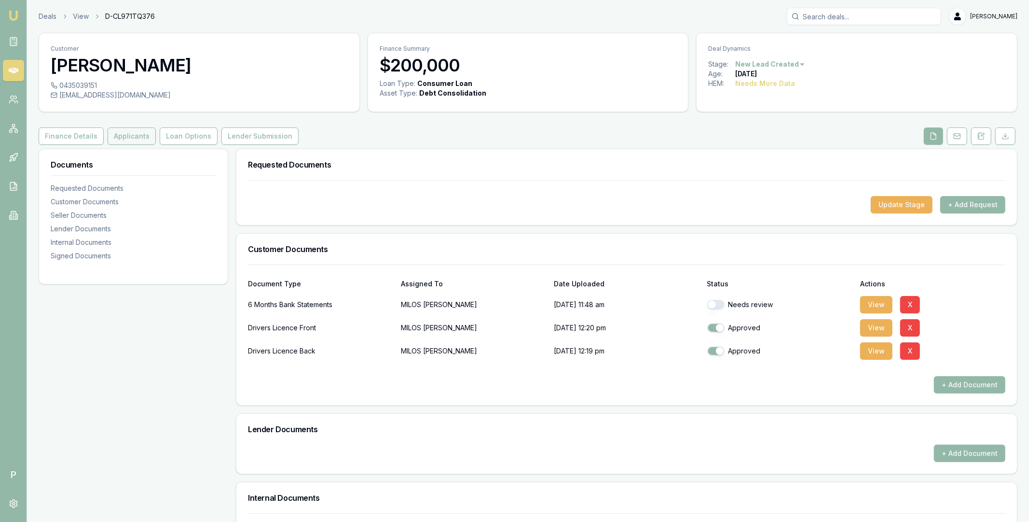
click at [126, 139] on button "Applicants" at bounding box center [132, 135] width 48 height 17
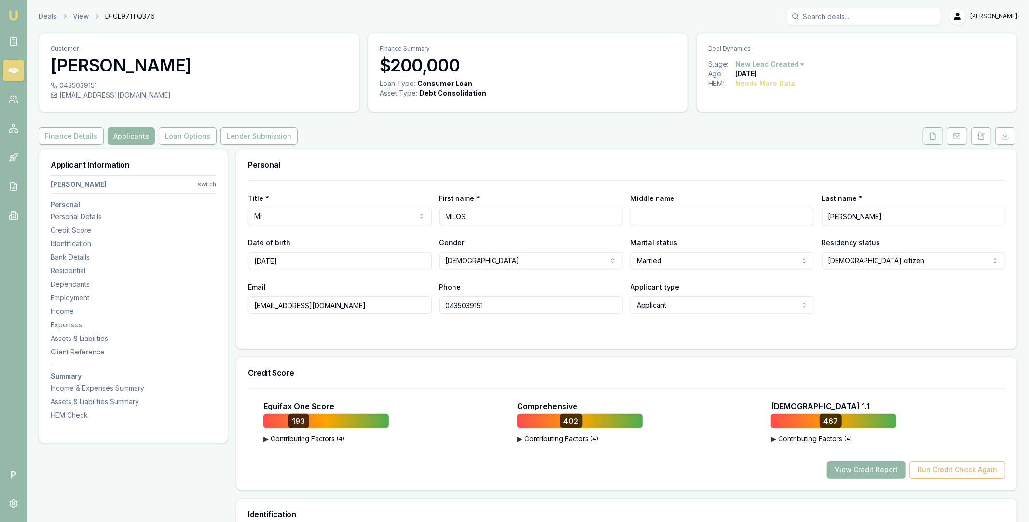
click at [935, 136] on icon at bounding box center [933, 136] width 8 height 8
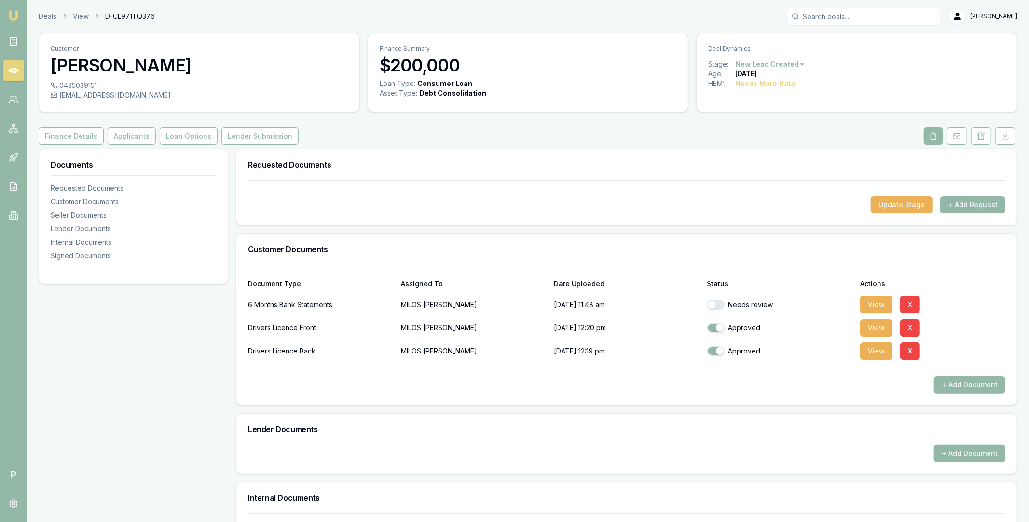
scroll to position [66, 0]
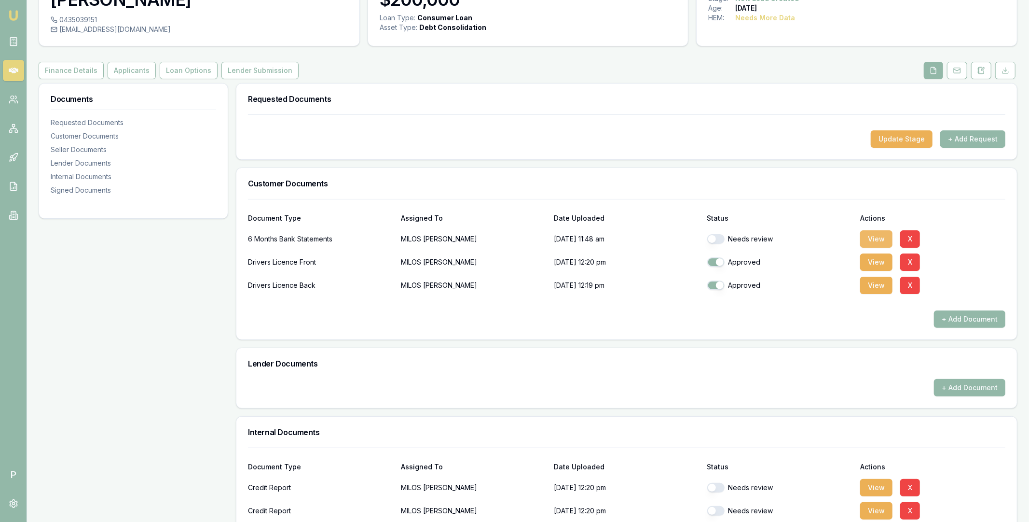
click at [875, 240] on button "View" at bounding box center [876, 238] width 32 height 17
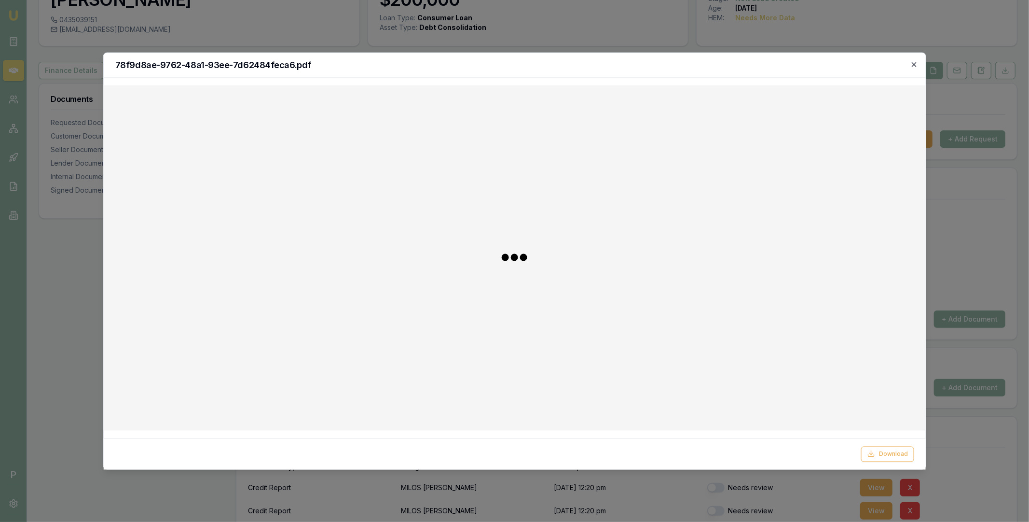
click at [917, 65] on icon "button" at bounding box center [915, 64] width 8 height 8
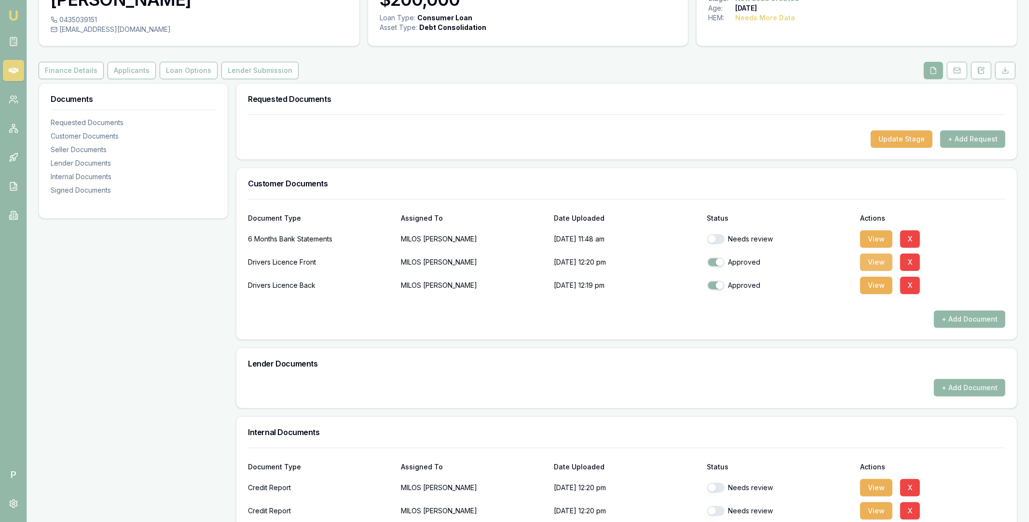
click at [879, 263] on button "View" at bounding box center [876, 261] width 32 height 17
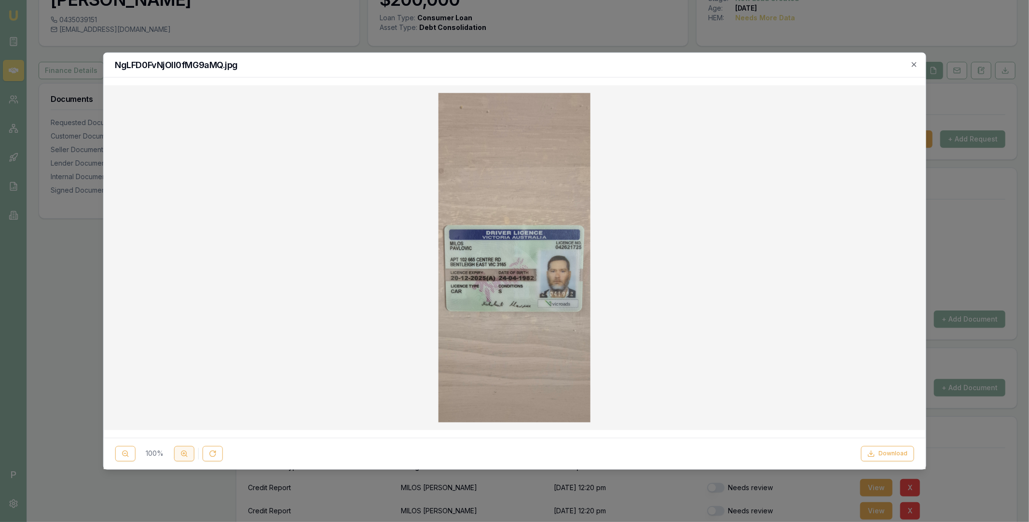
click at [189, 454] on button at bounding box center [184, 453] width 20 height 15
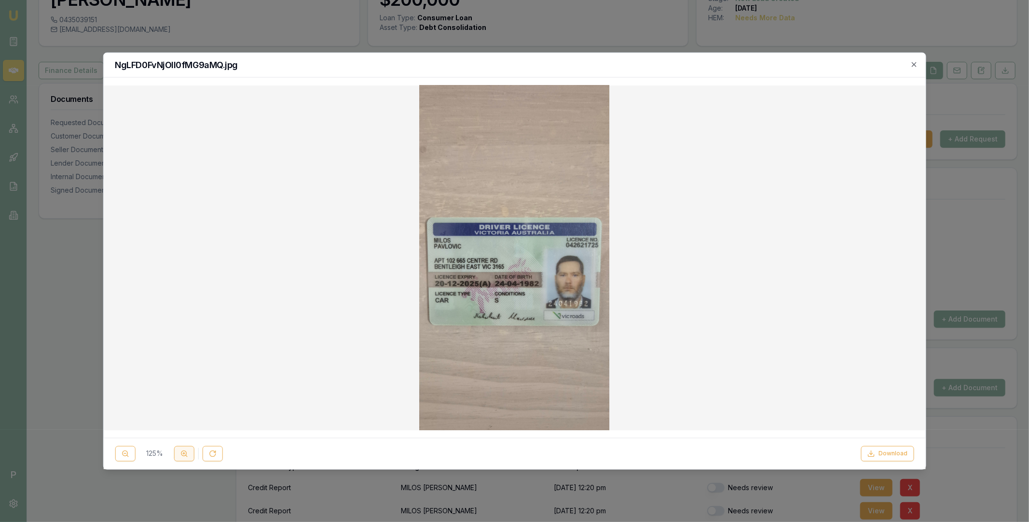
click at [189, 454] on button at bounding box center [184, 453] width 20 height 15
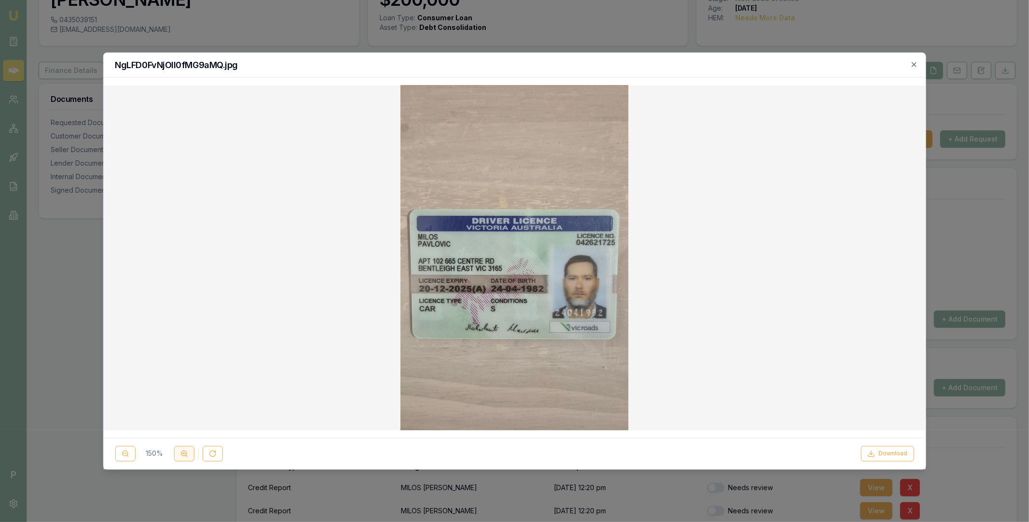
click at [189, 454] on button at bounding box center [184, 453] width 20 height 15
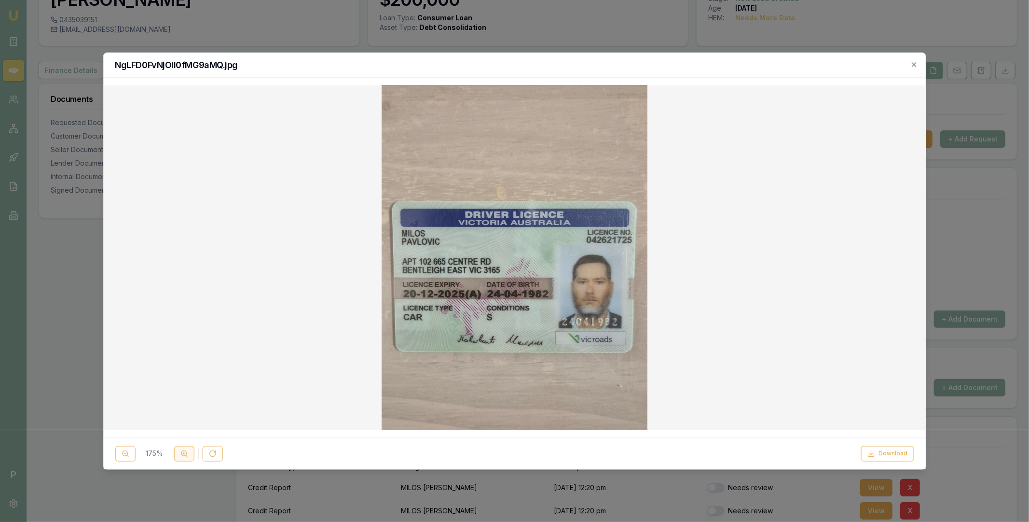
click at [189, 454] on button at bounding box center [184, 453] width 20 height 15
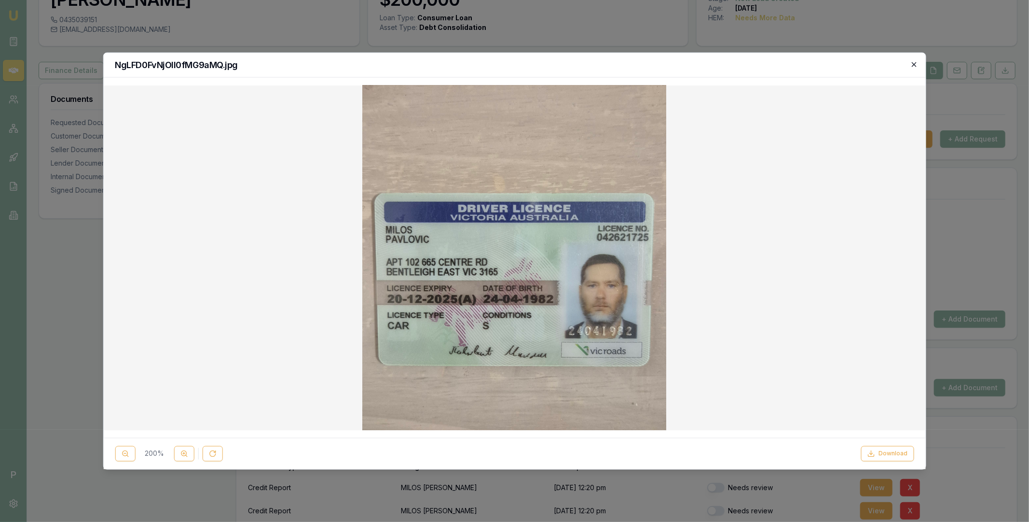
click at [915, 64] on icon "button" at bounding box center [914, 64] width 4 height 4
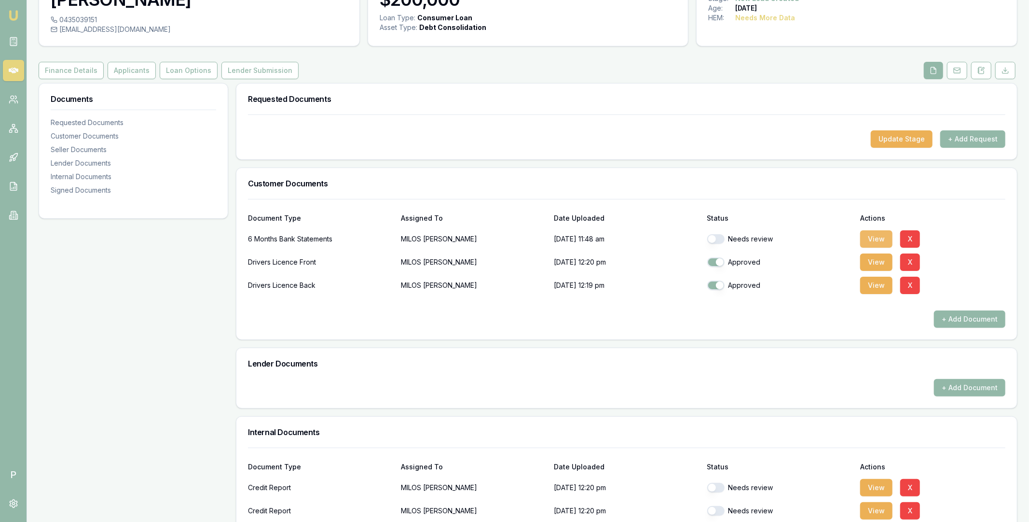
click at [877, 236] on button "View" at bounding box center [876, 238] width 32 height 17
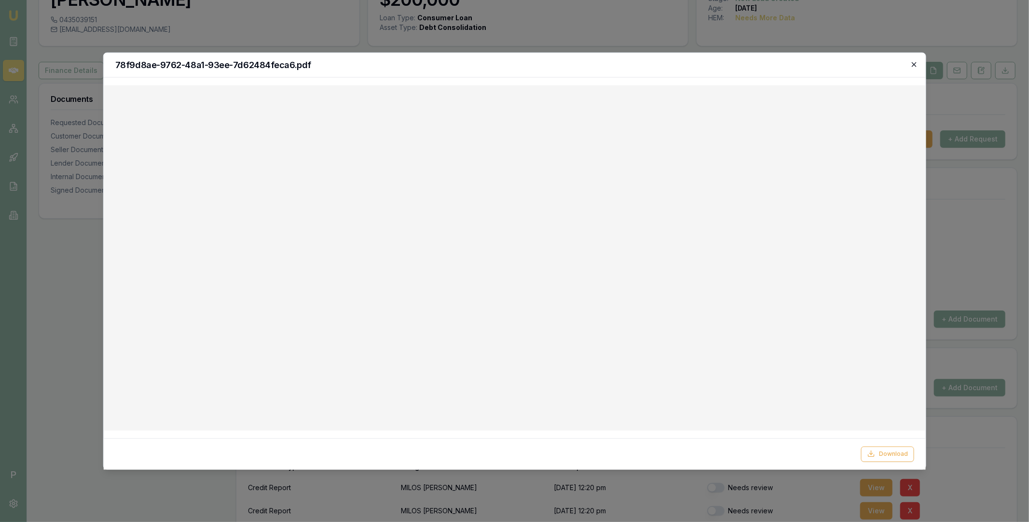
click at [916, 63] on icon "button" at bounding box center [915, 64] width 8 height 8
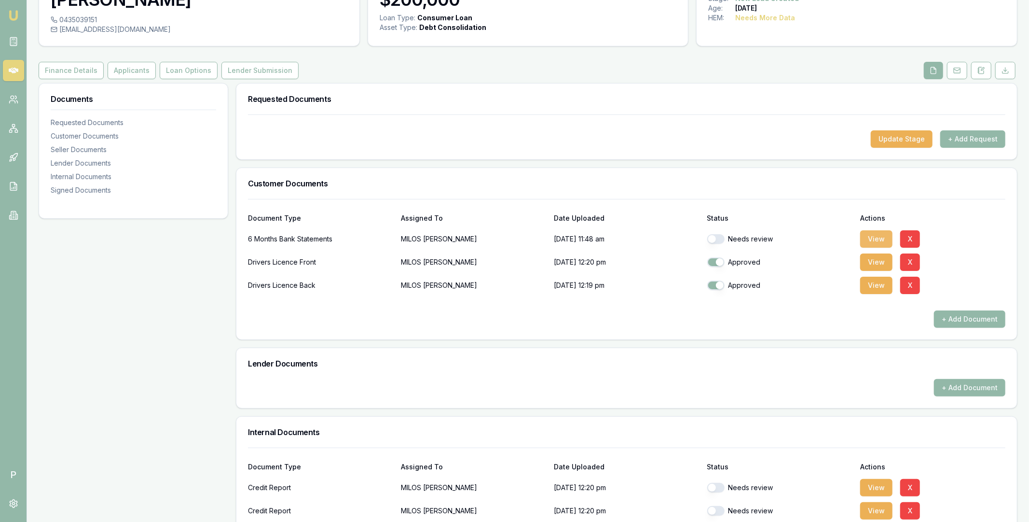
click at [874, 243] on button "View" at bounding box center [876, 238] width 32 height 17
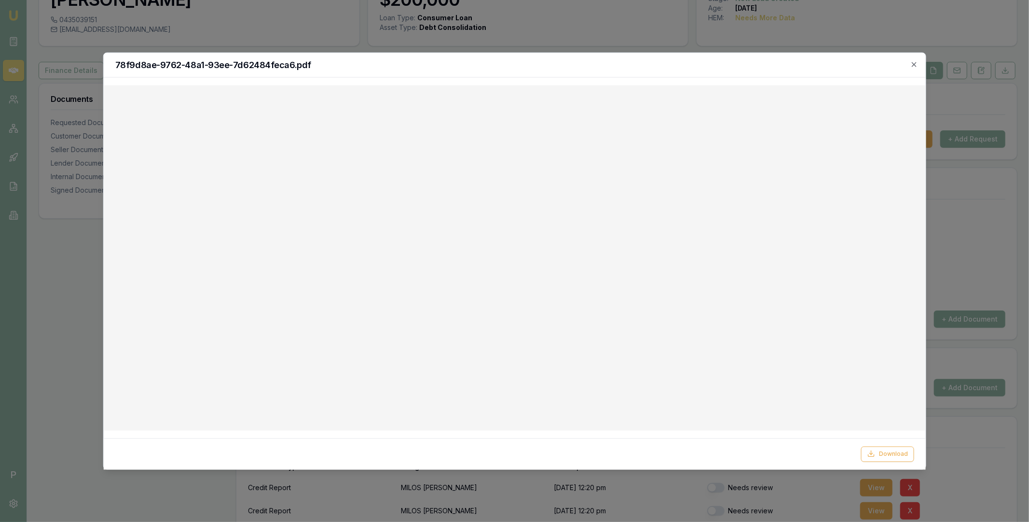
click at [294, 66] on h2 "78f9d8ae-9762-48a1-93ee-7d62484feca6.pdf" at bounding box center [514, 64] width 799 height 9
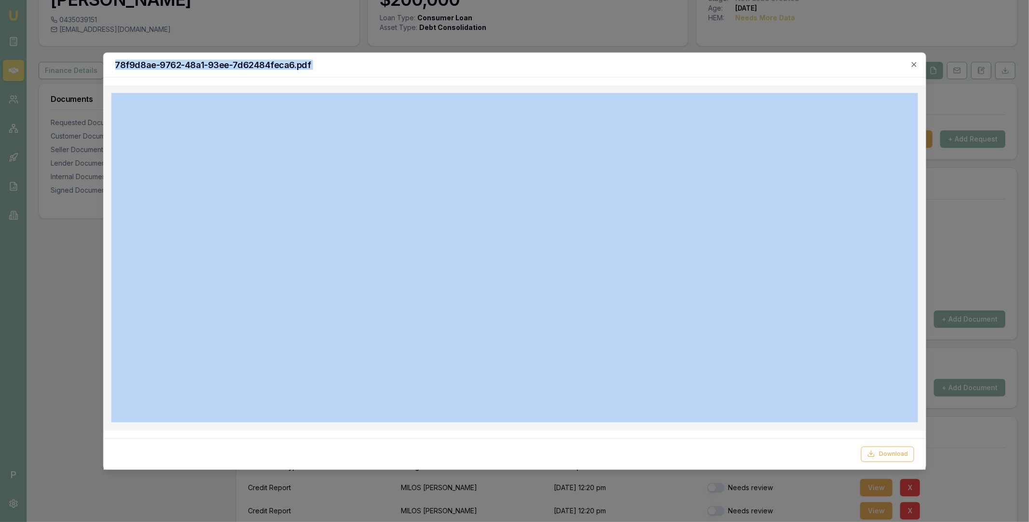
click at [294, 66] on h2 "78f9d8ae-9762-48a1-93ee-7d62484feca6.pdf" at bounding box center [514, 64] width 799 height 9
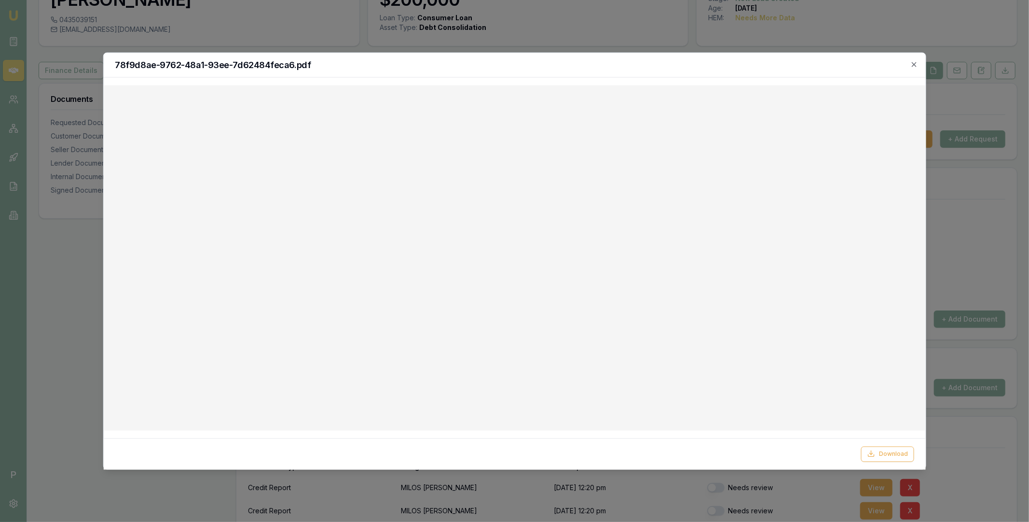
click at [318, 66] on h2 "78f9d8ae-9762-48a1-93ee-7d62484feca6.pdf" at bounding box center [514, 64] width 799 height 9
click at [752, 62] on h2 "78f9d8ae-9762-48a1-93ee-7d62484feca6.pdf" at bounding box center [514, 64] width 799 height 9
click at [917, 65] on icon "button" at bounding box center [915, 64] width 8 height 8
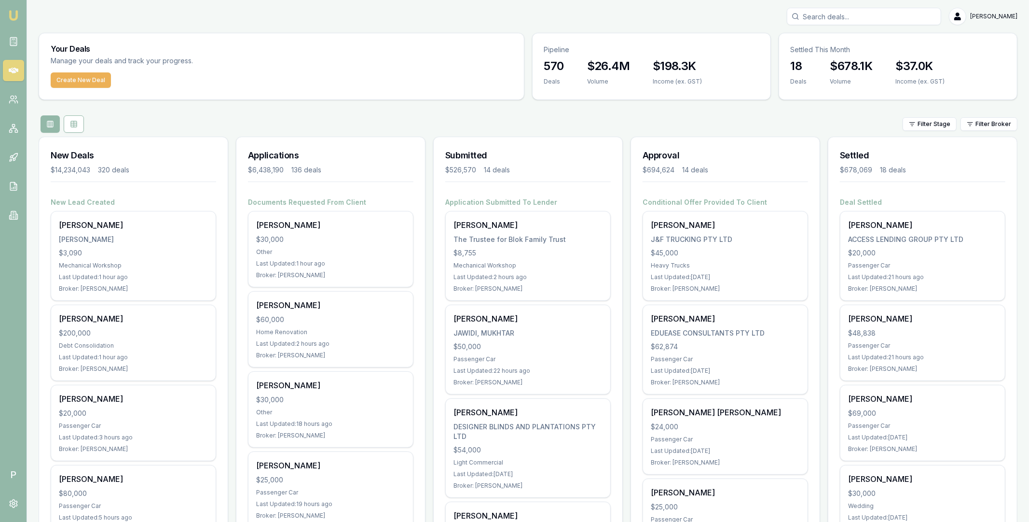
click at [844, 18] on input "Search deals" at bounding box center [864, 16] width 154 height 17
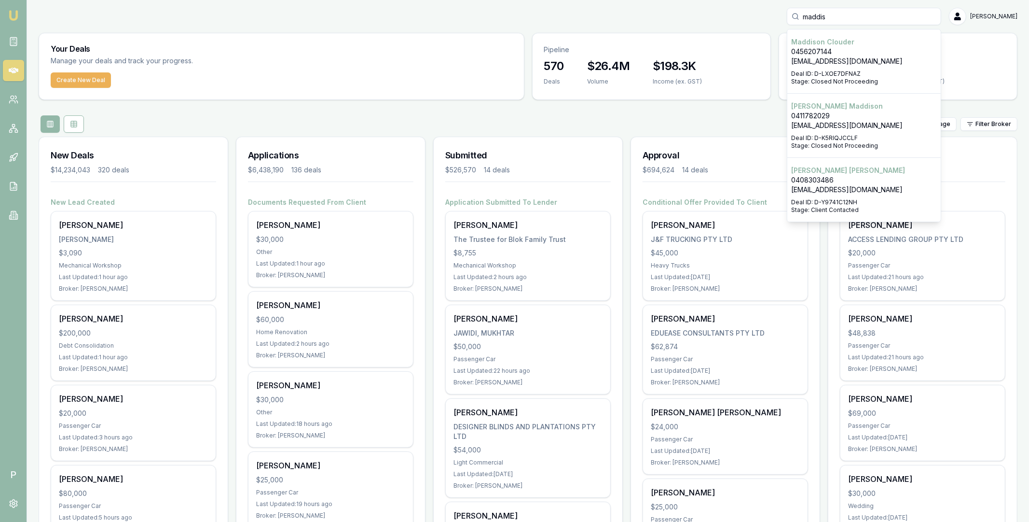
scroll to position [0, 0]
type input "maddis"
click at [849, 172] on p "[PERSON_NAME]" at bounding box center [864, 170] width 146 height 10
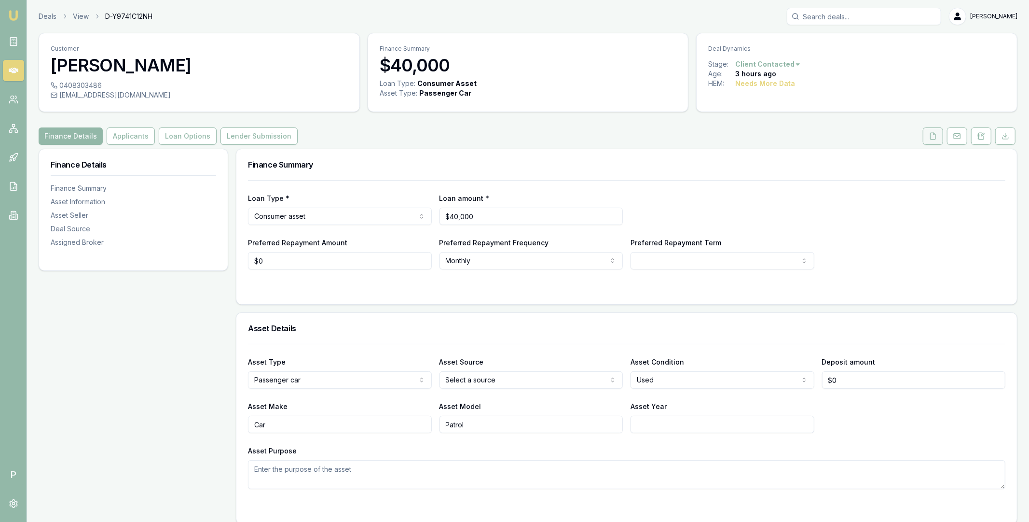
click at [931, 139] on icon at bounding box center [933, 136] width 8 height 8
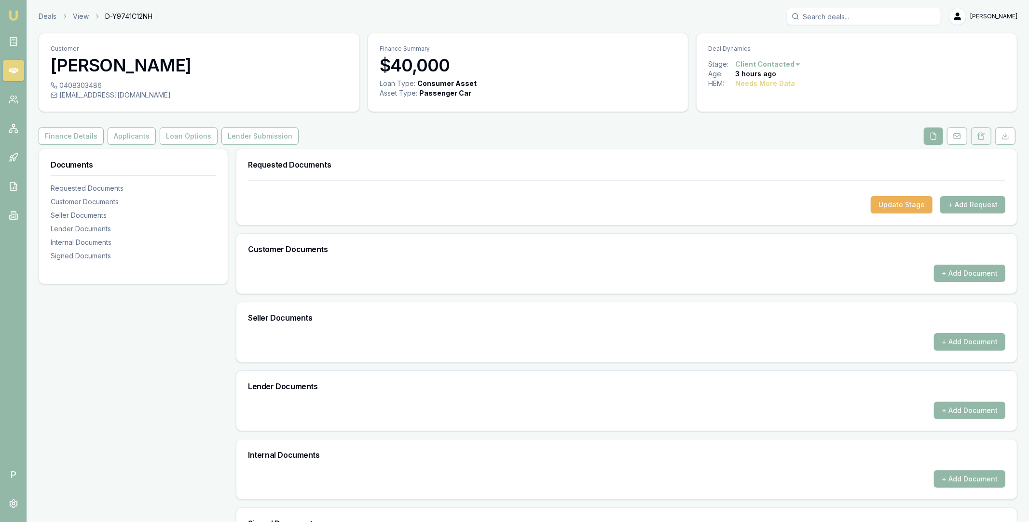
click at [981, 142] on button at bounding box center [981, 135] width 20 height 17
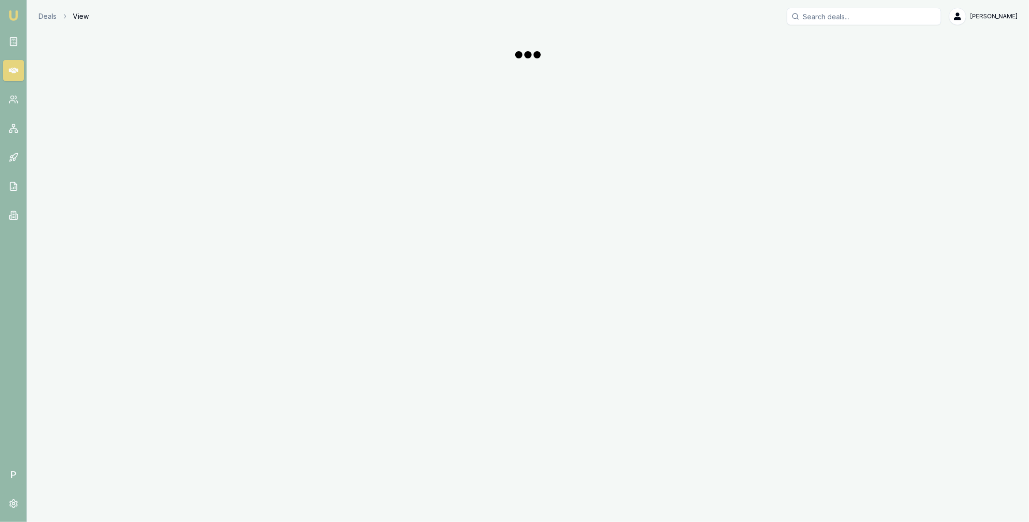
scroll to position [66, 0]
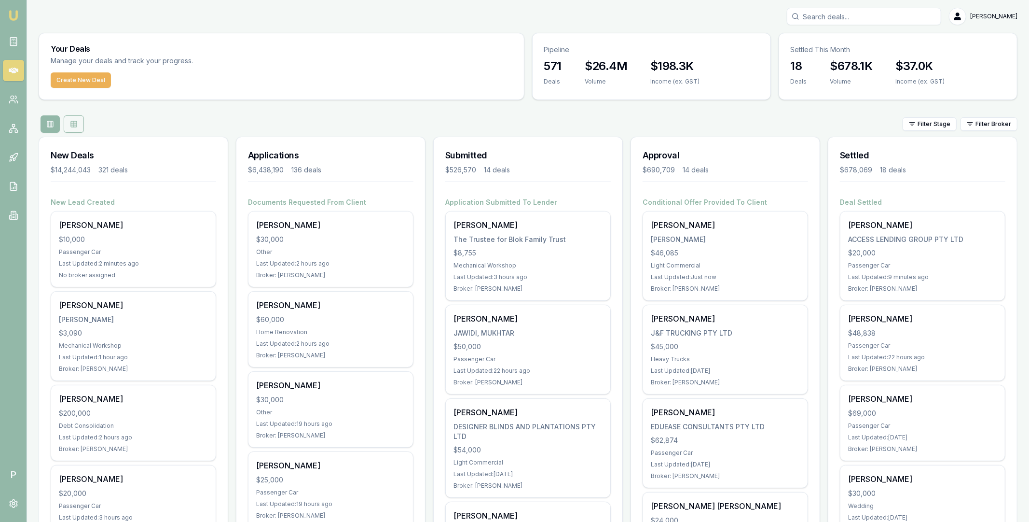
click at [78, 125] on button at bounding box center [74, 123] width 20 height 17
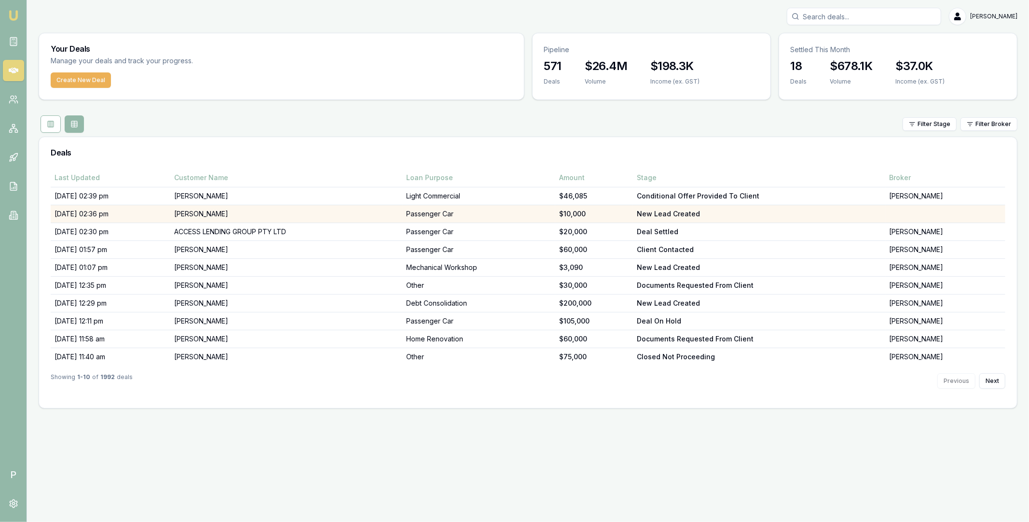
click at [398, 213] on td "[PERSON_NAME]" at bounding box center [286, 214] width 232 height 18
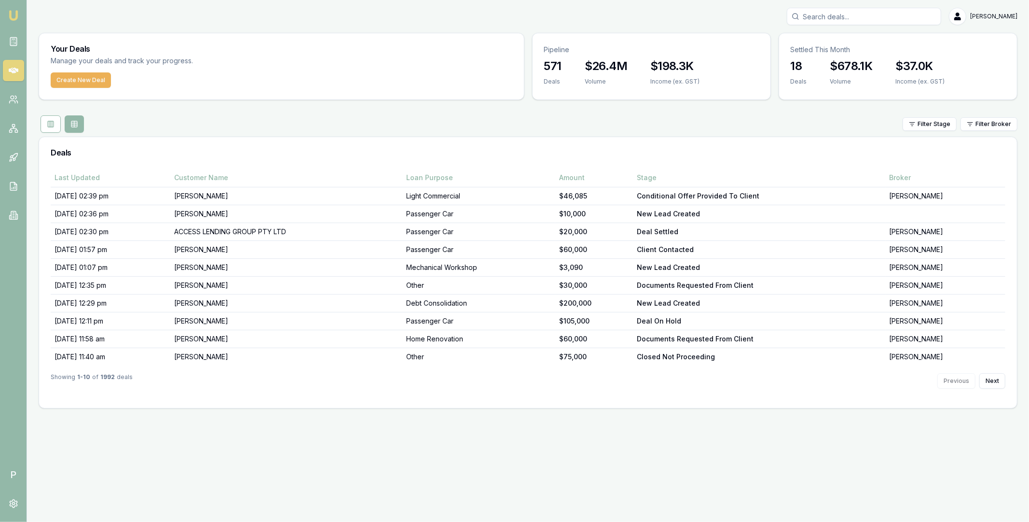
click at [15, 68] on icon at bounding box center [14, 71] width 10 height 6
click at [55, 125] on button at bounding box center [51, 123] width 20 height 17
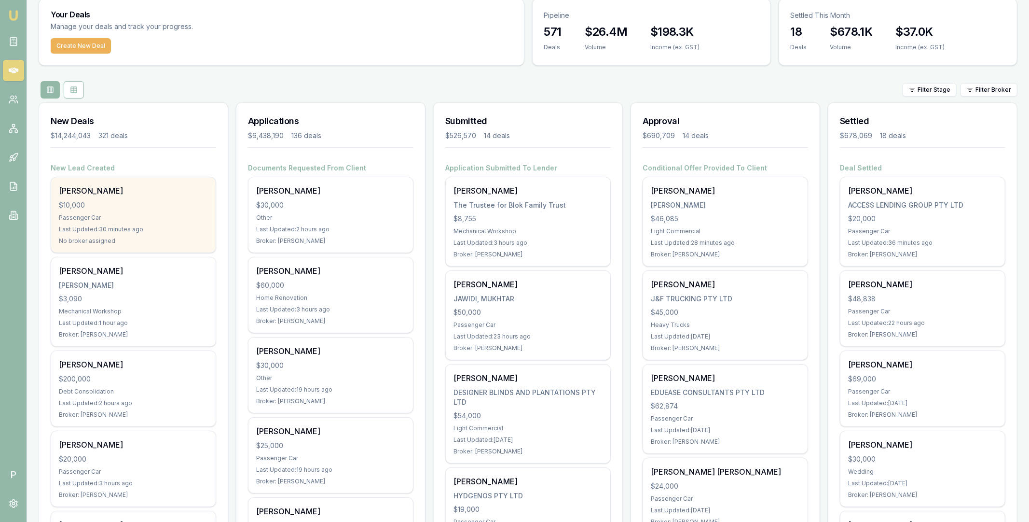
scroll to position [55, 0]
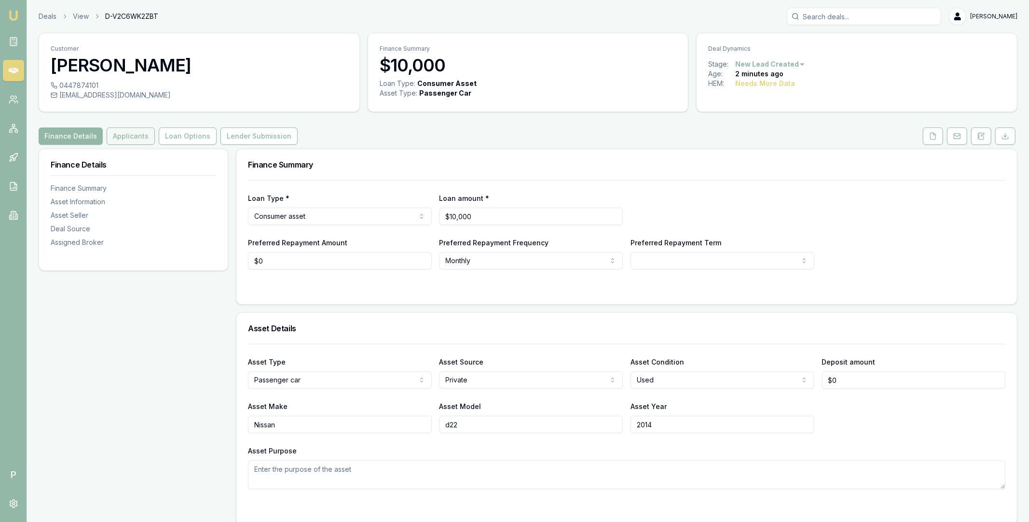
click at [136, 134] on button "Applicants" at bounding box center [131, 135] width 48 height 17
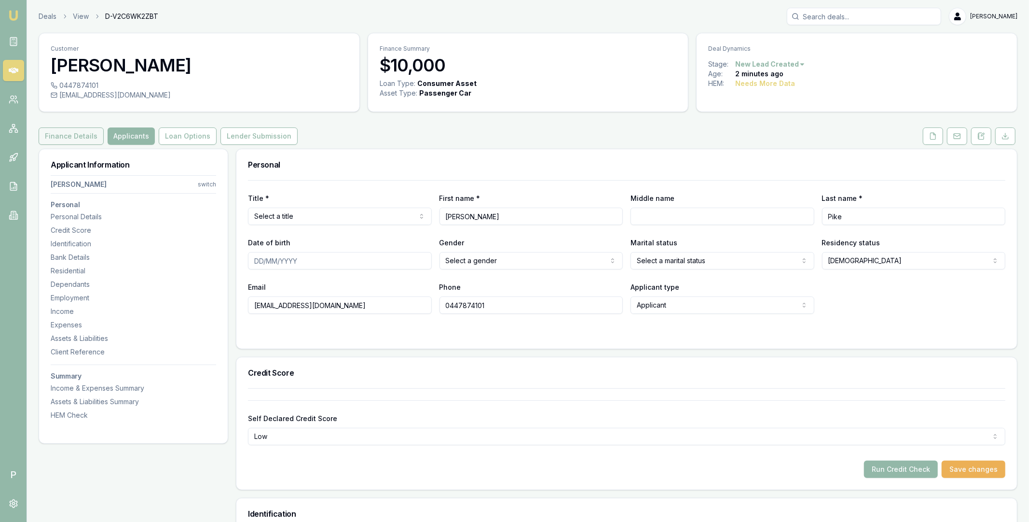
click at [88, 138] on button "Finance Details" at bounding box center [71, 135] width 65 height 17
